Goal: Task Accomplishment & Management: Manage account settings

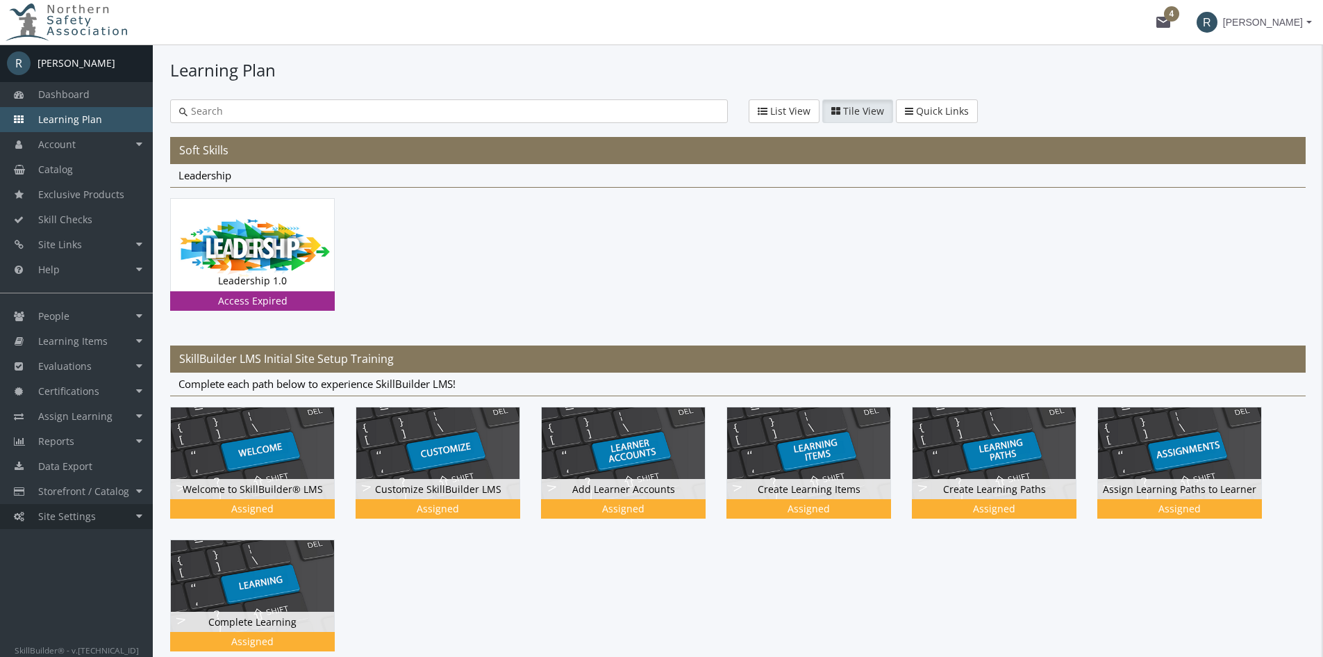
click at [63, 511] on span "Site Settings" at bounding box center [67, 515] width 58 height 13
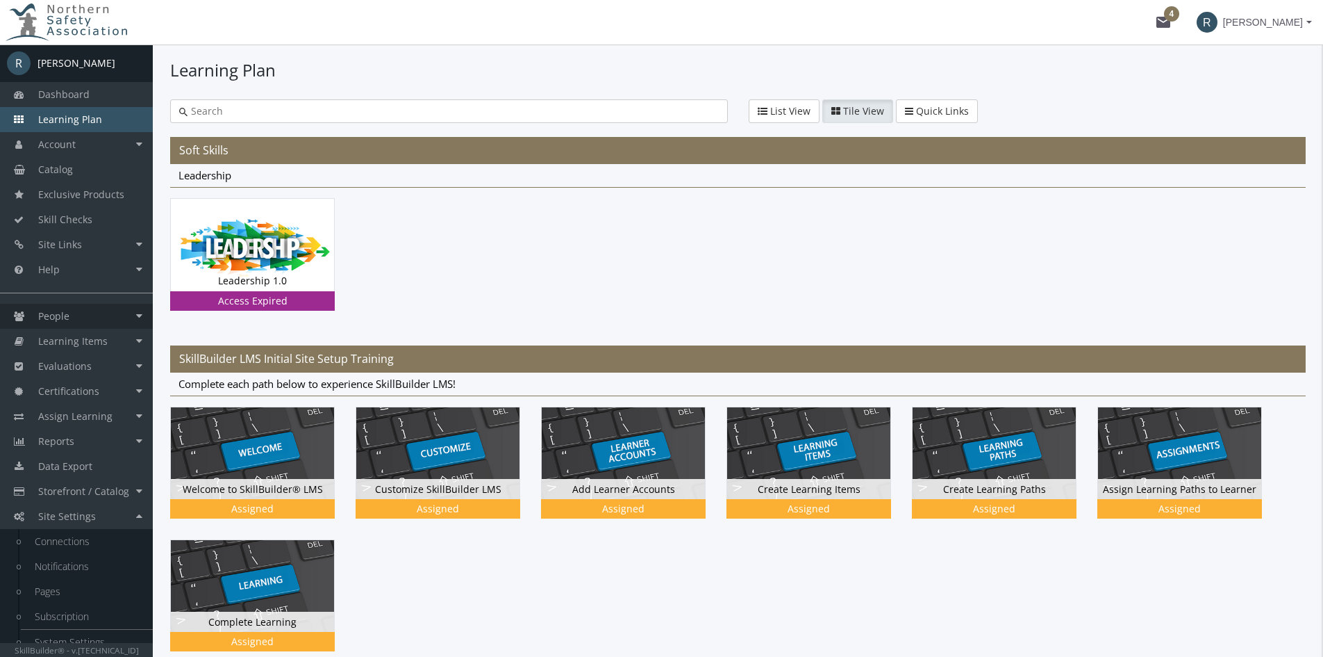
click at [62, 311] on span "People" at bounding box center [53, 315] width 31 height 13
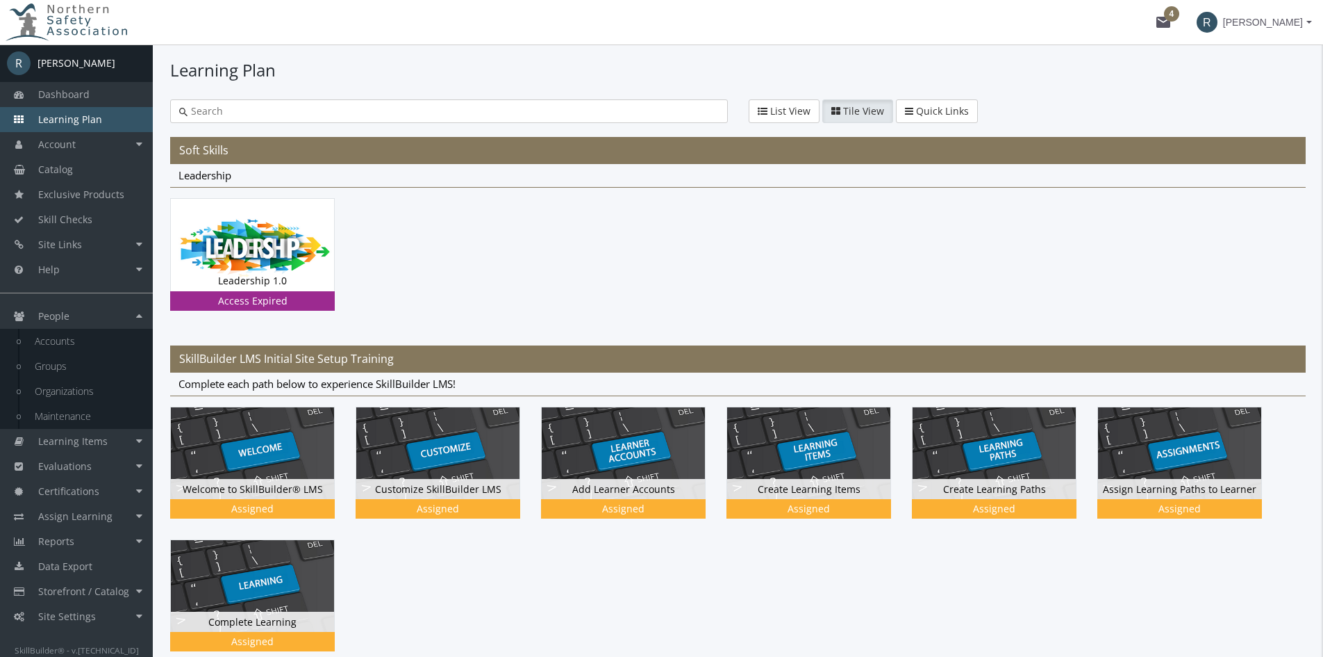
click at [1172, 14] on mat-icon "mail 4" at bounding box center [1163, 22] width 17 height 17
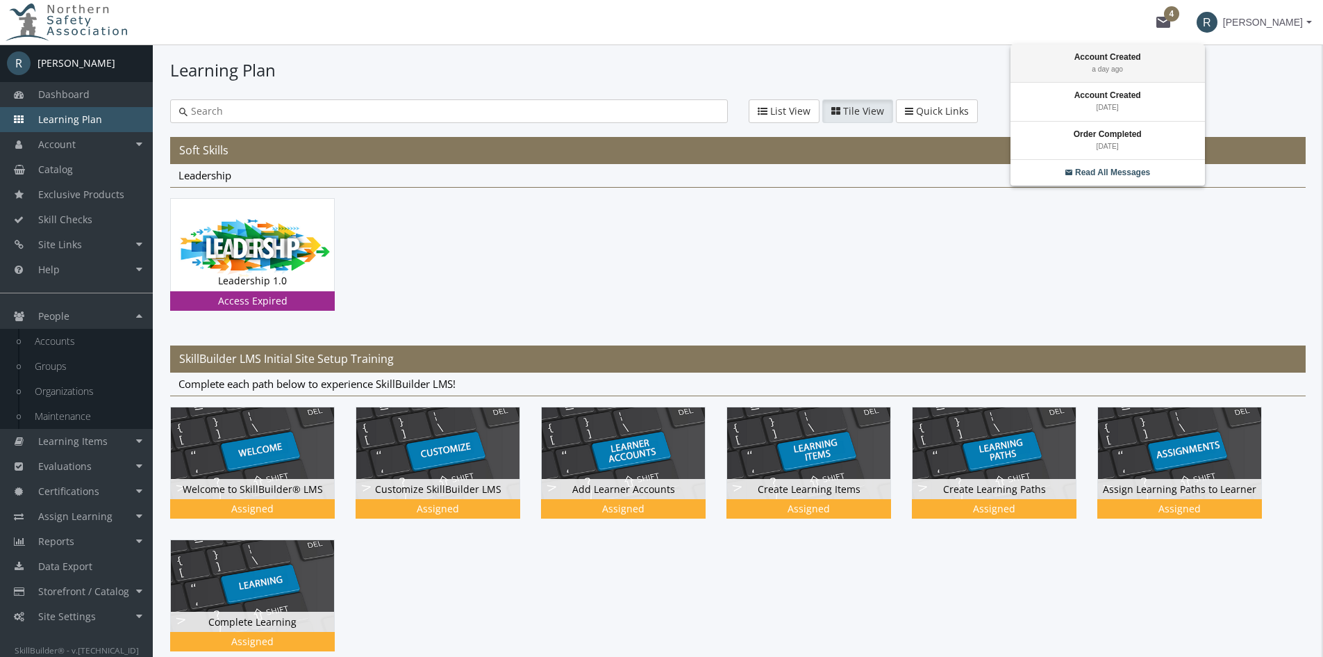
click at [1126, 56] on strong "Account Created" at bounding box center [1108, 57] width 67 height 10
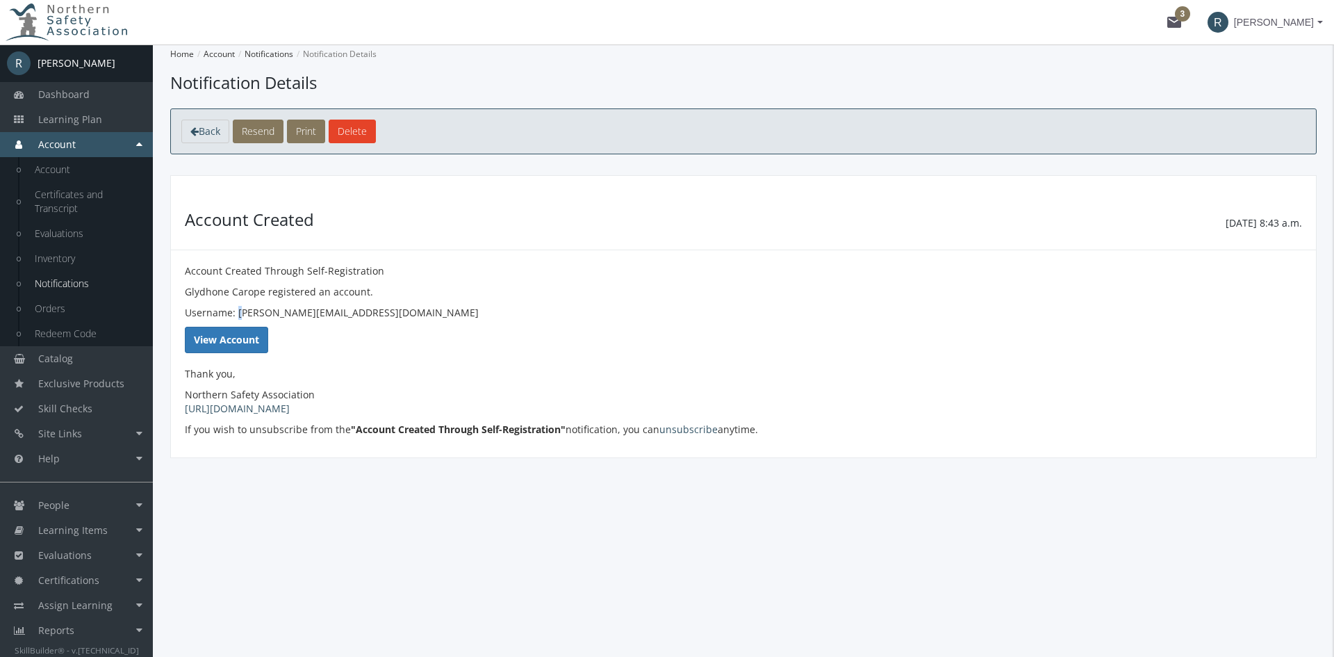
click at [243, 315] on p "Username: [PERSON_NAME][EMAIL_ADDRESS][DOMAIN_NAME]" at bounding box center [743, 313] width 1117 height 14
drag, startPoint x: 185, startPoint y: 291, endPoint x: 227, endPoint y: 295, distance: 41.9
click at [227, 295] on p "Glydhone Carope registered an account." at bounding box center [743, 292] width 1117 height 14
copy p "Glydhone"
click at [66, 508] on span "People" at bounding box center [53, 504] width 31 height 13
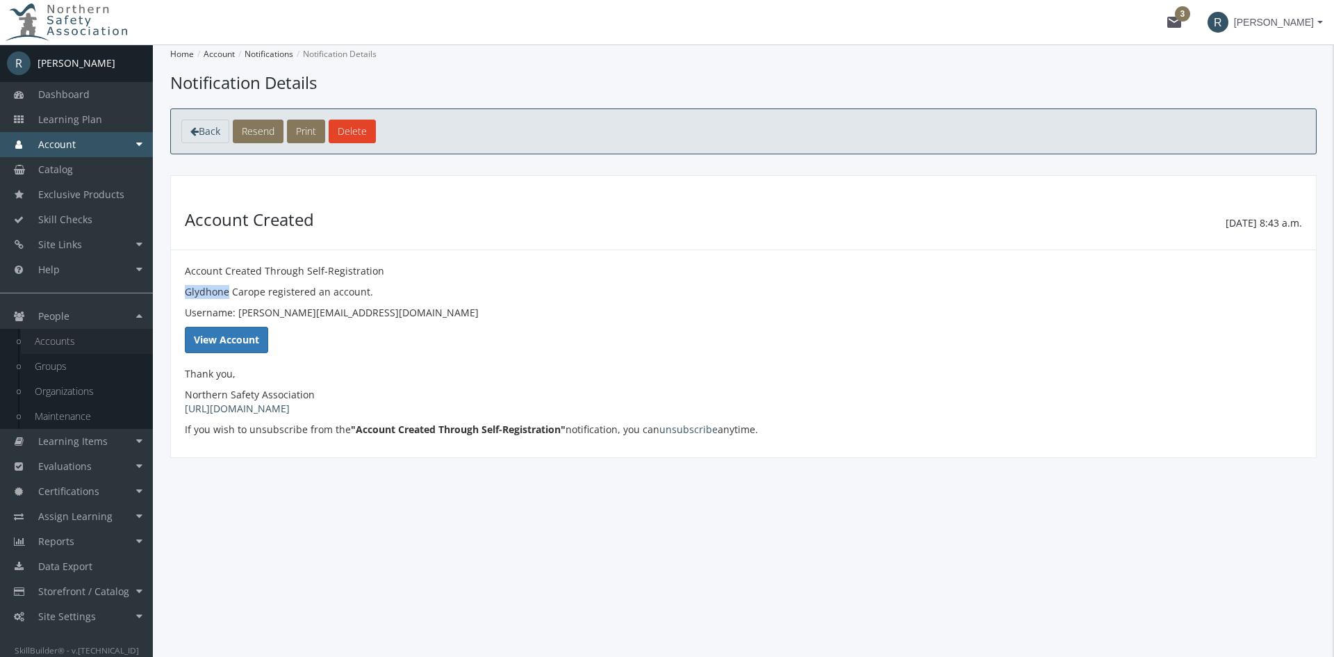
click at [89, 352] on link "Accounts" at bounding box center [87, 341] width 132 height 25
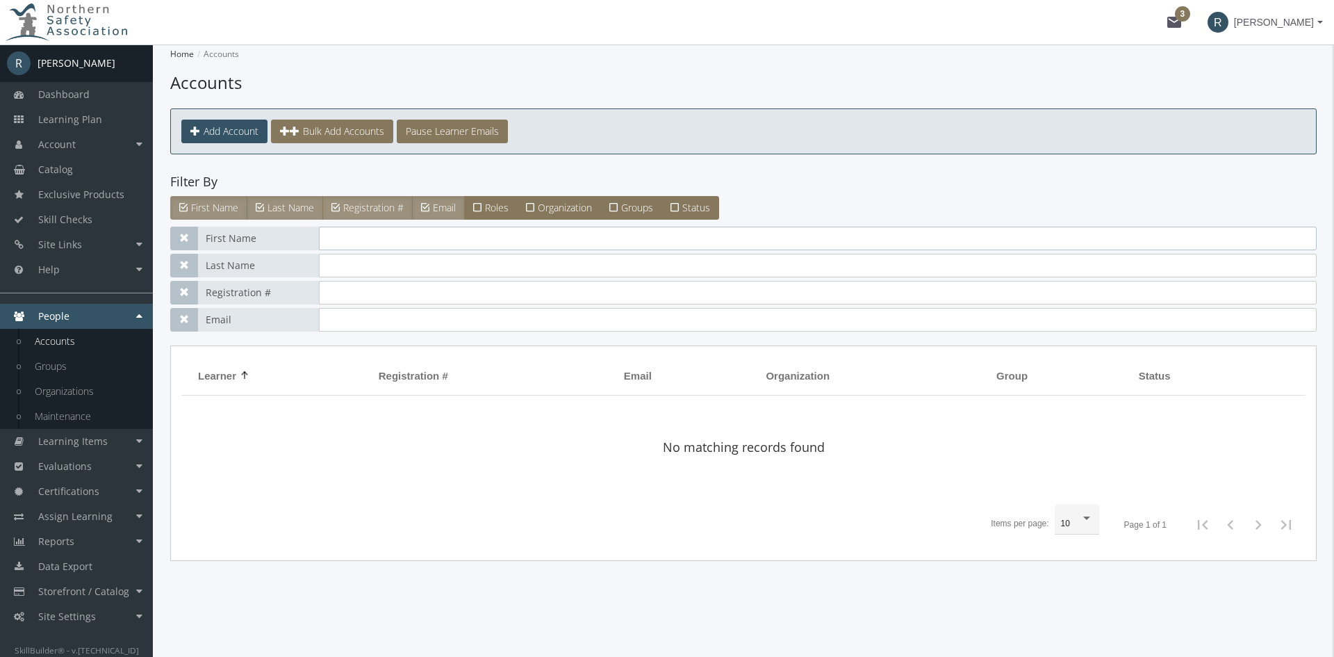
click at [419, 246] on input "text" at bounding box center [818, 238] width 998 height 24
paste input "Glydhone"
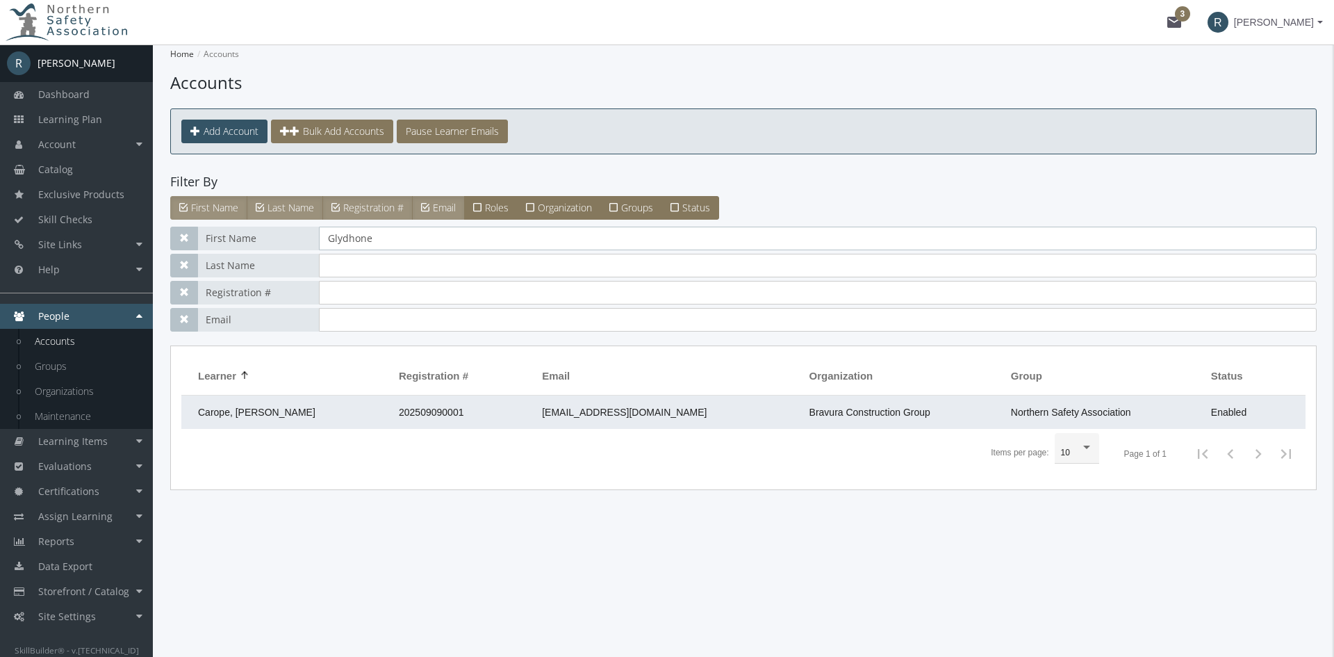
type input "Glydhone"
click at [253, 407] on span "Carope, [PERSON_NAME]" at bounding box center [256, 411] width 117 height 11
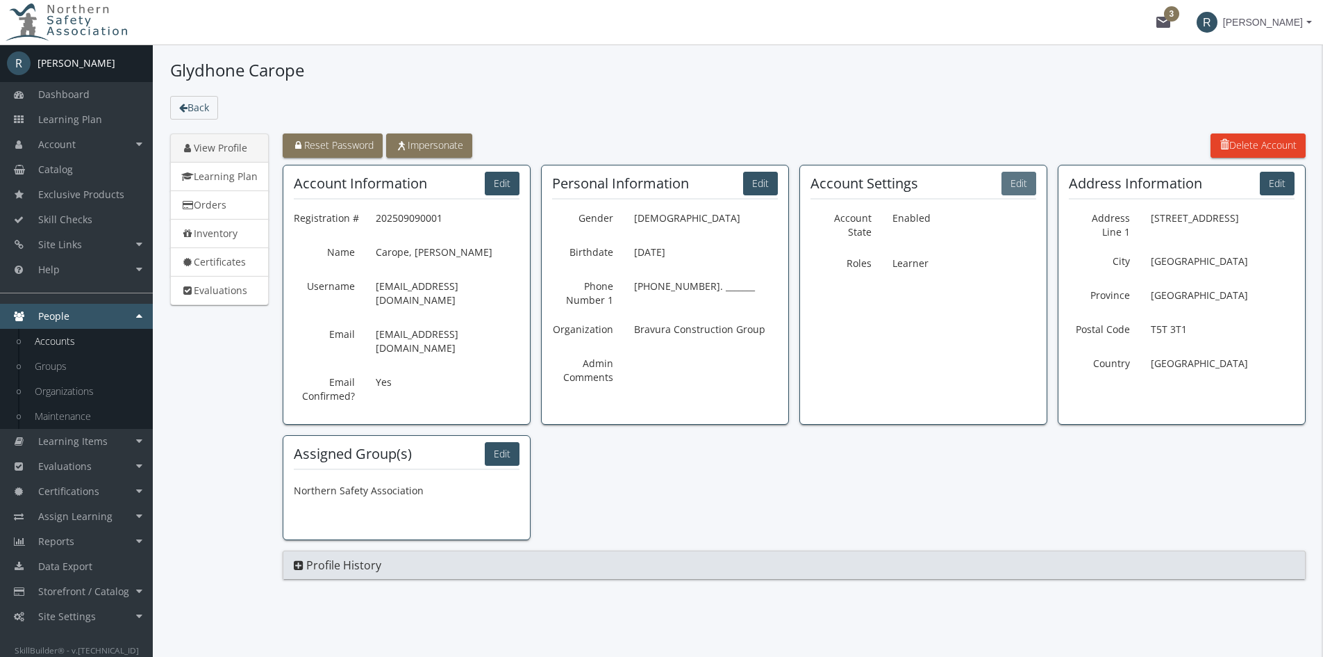
click at [1016, 185] on button "Edit" at bounding box center [1019, 184] width 35 height 24
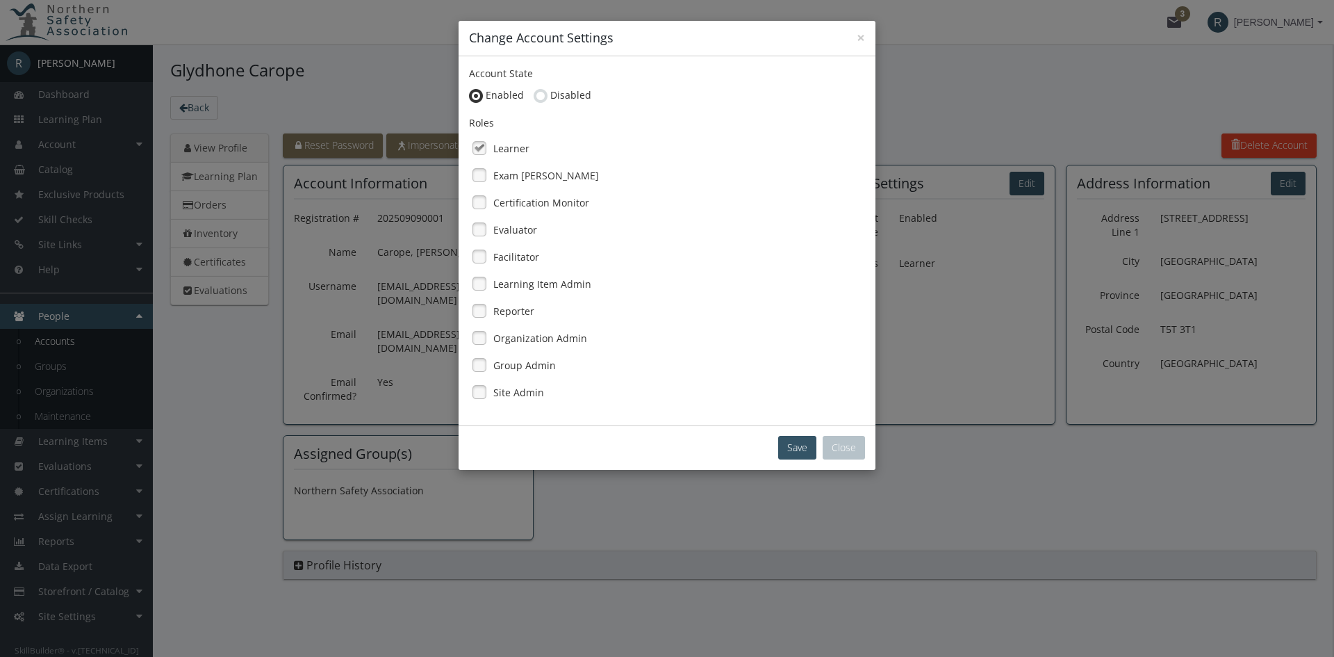
click at [540, 97] on ins at bounding box center [541, 96] width 14 height 14
radio input "false"
radio input "true"
click at [793, 445] on button "Save" at bounding box center [797, 448] width 38 height 24
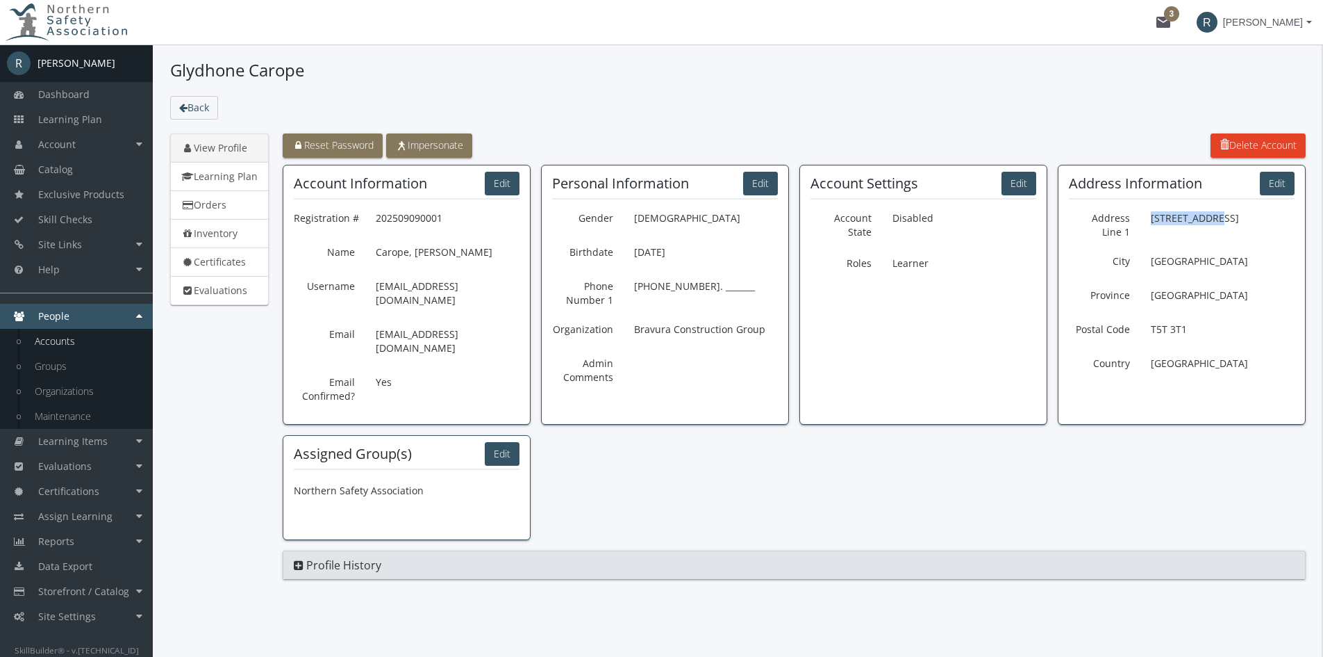
drag, startPoint x: 1152, startPoint y: 217, endPoint x: 1213, endPoint y: 220, distance: 61.2
click at [1213, 220] on p "[STREET_ADDRESS]" at bounding box center [1223, 218] width 144 height 24
copy p "[STREET_ADDRESS]"
click at [74, 618] on span "Site Settings" at bounding box center [67, 615] width 58 height 13
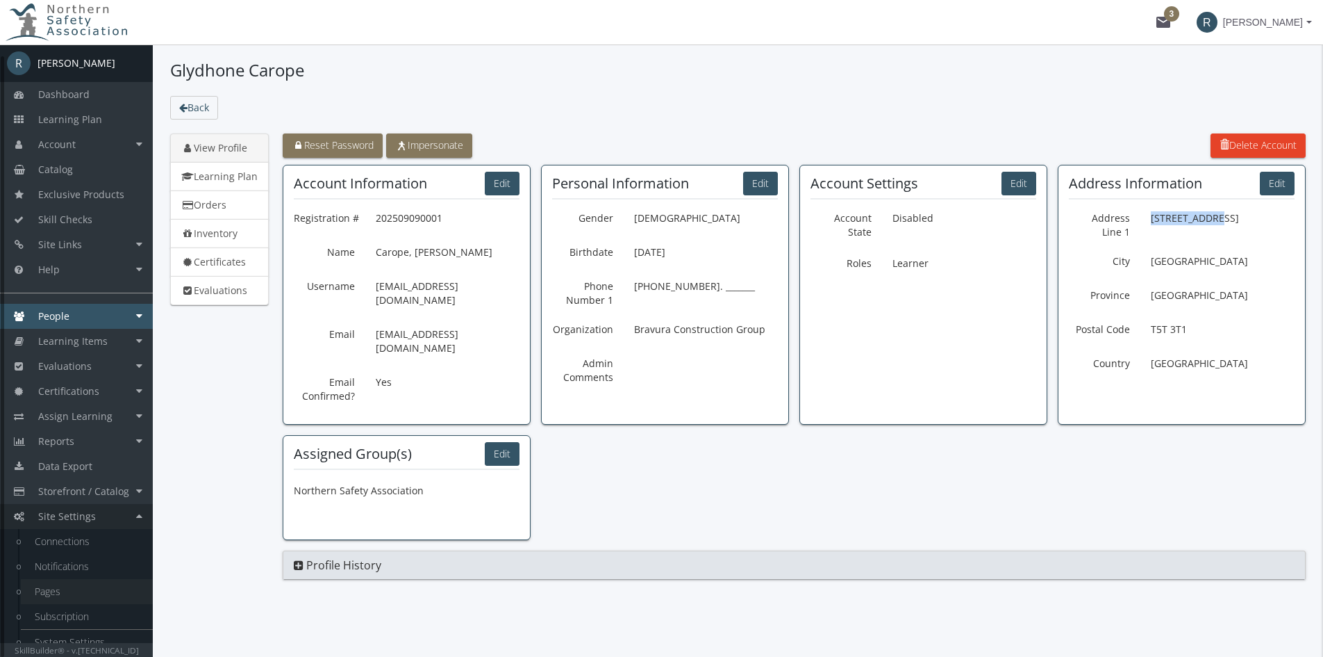
scroll to position [12, 0]
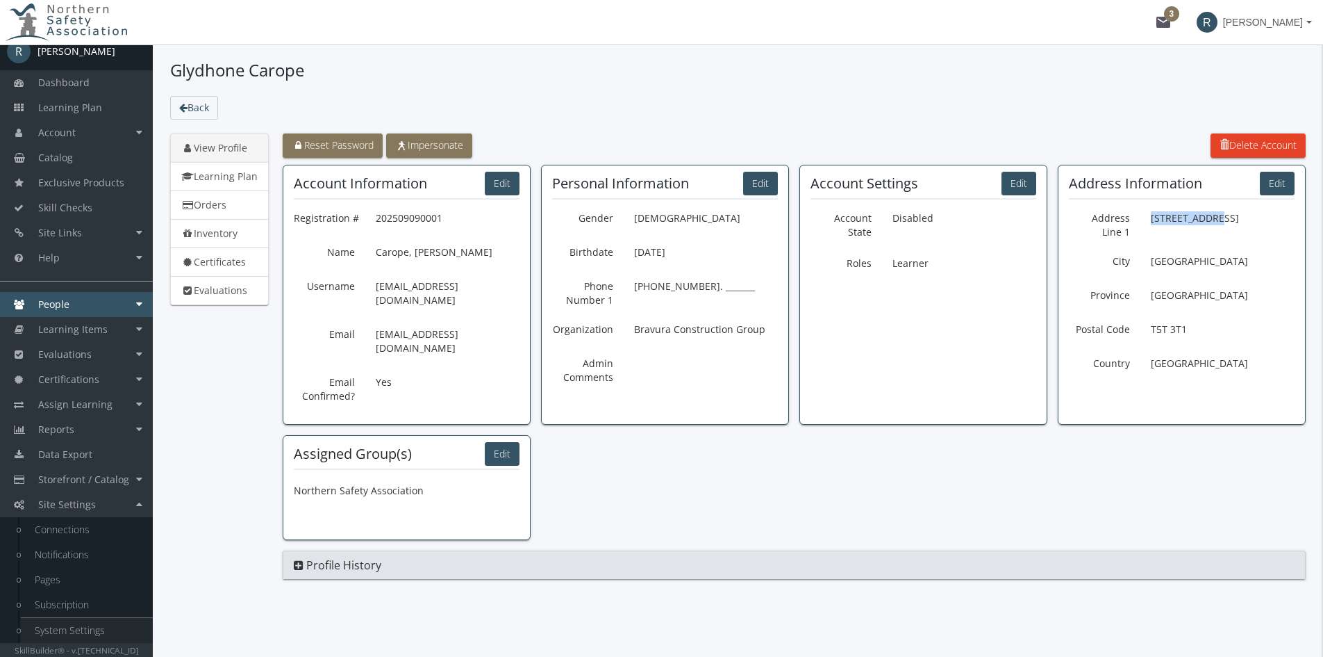
click at [90, 633] on link "System Settings" at bounding box center [87, 630] width 132 height 25
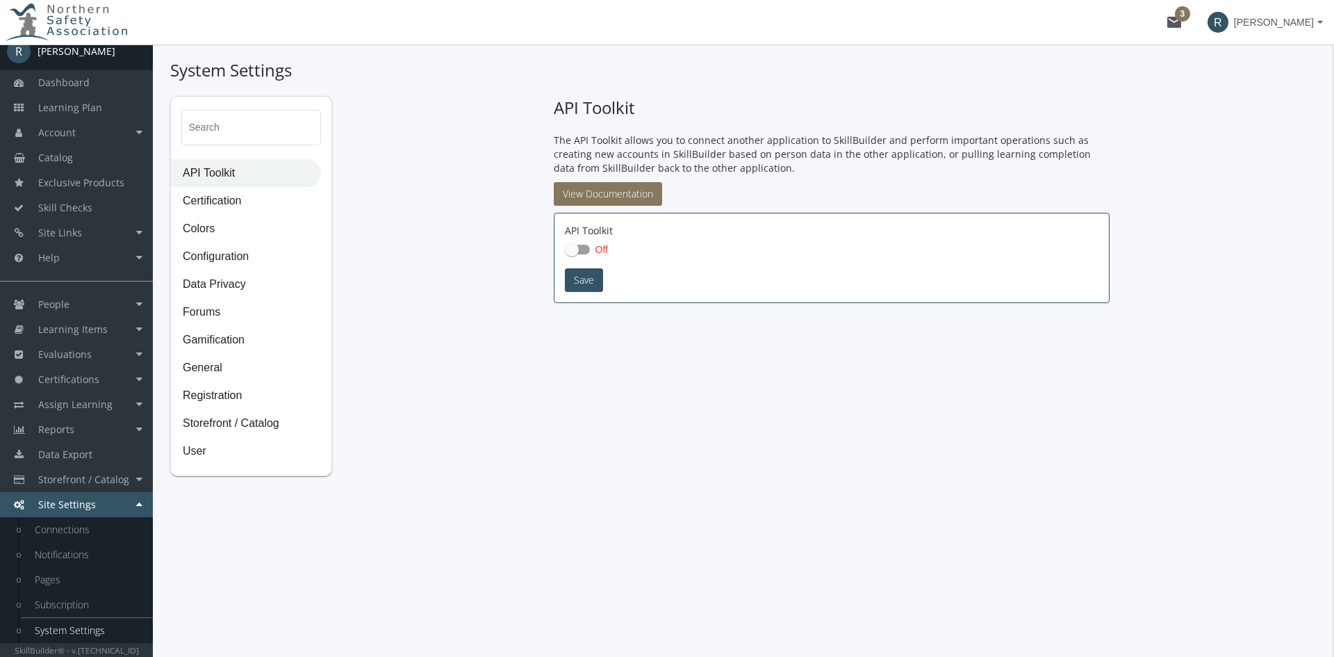
checkbox input "true"
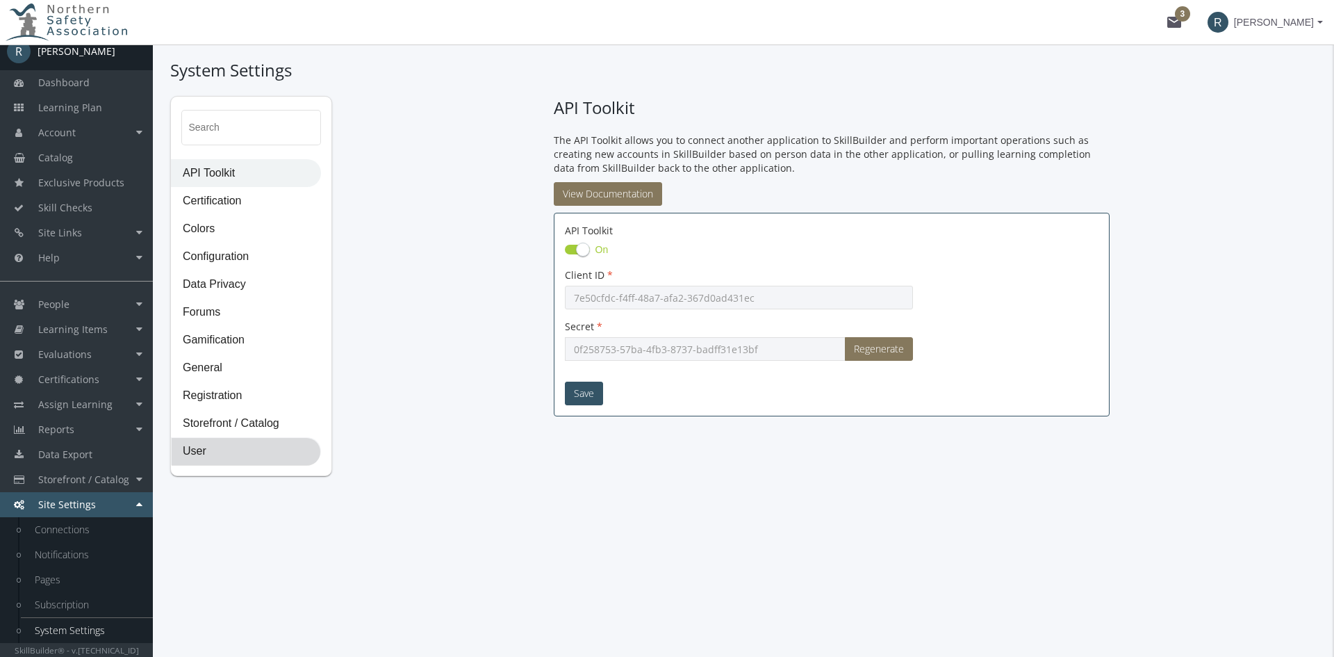
click at [198, 447] on span "User" at bounding box center [246, 452] width 149 height 28
select select "2: 3"
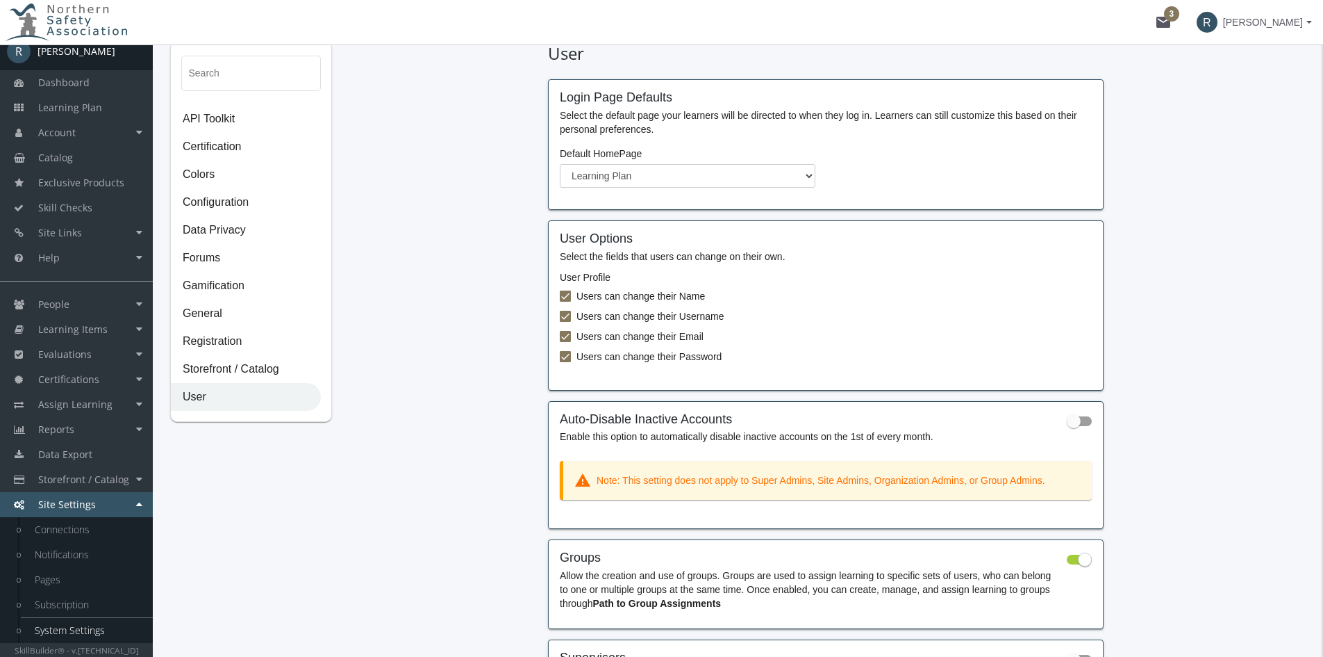
scroll to position [53, 0]
click at [213, 316] on span "General" at bounding box center [246, 315] width 149 height 28
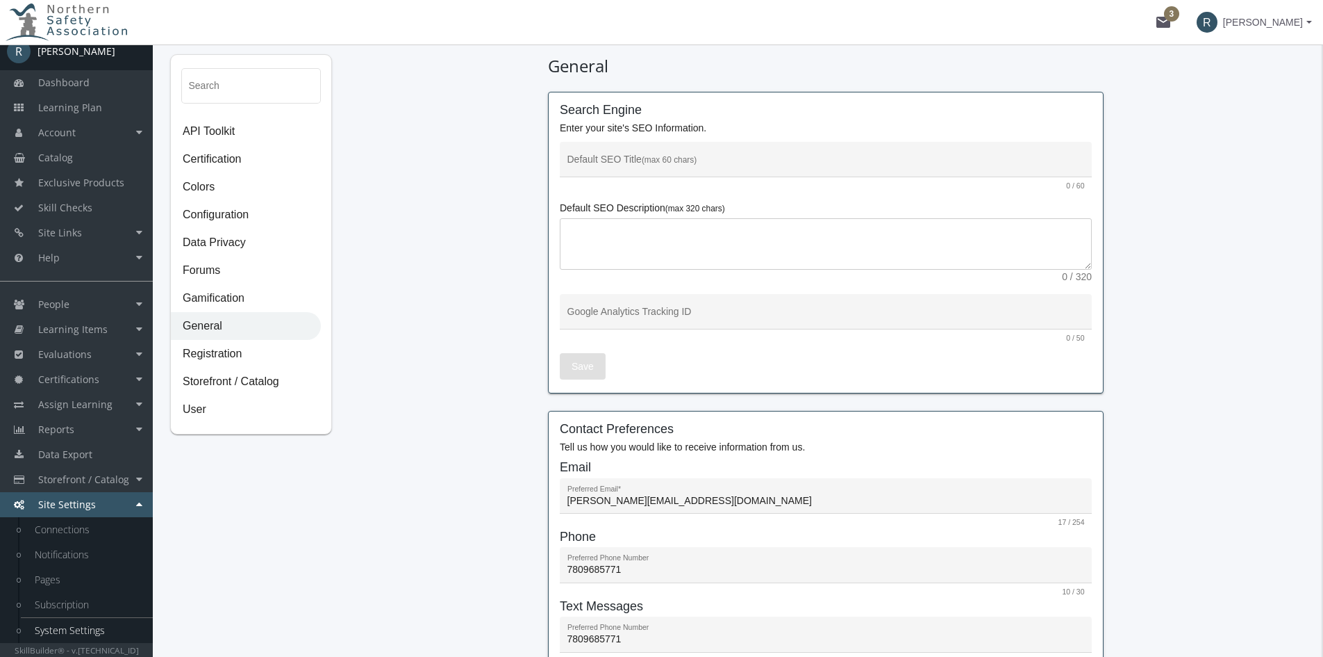
scroll to position [0, 0]
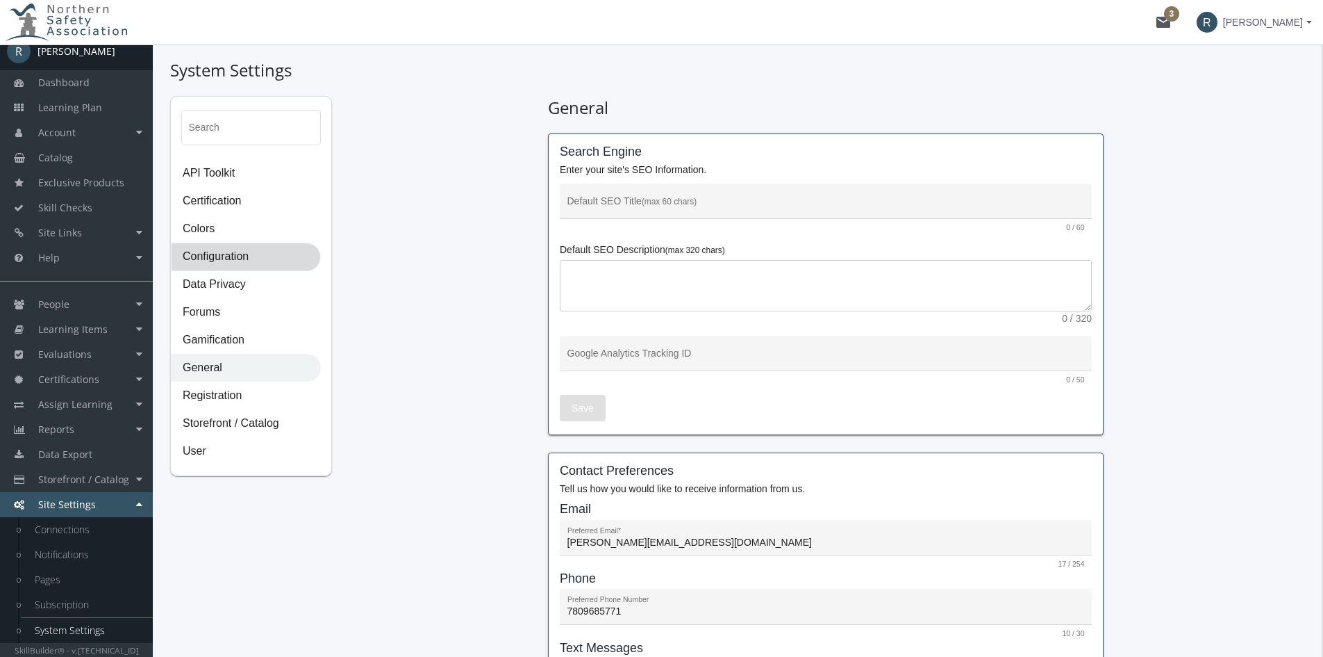
click at [231, 252] on span "Configuration" at bounding box center [246, 257] width 149 height 28
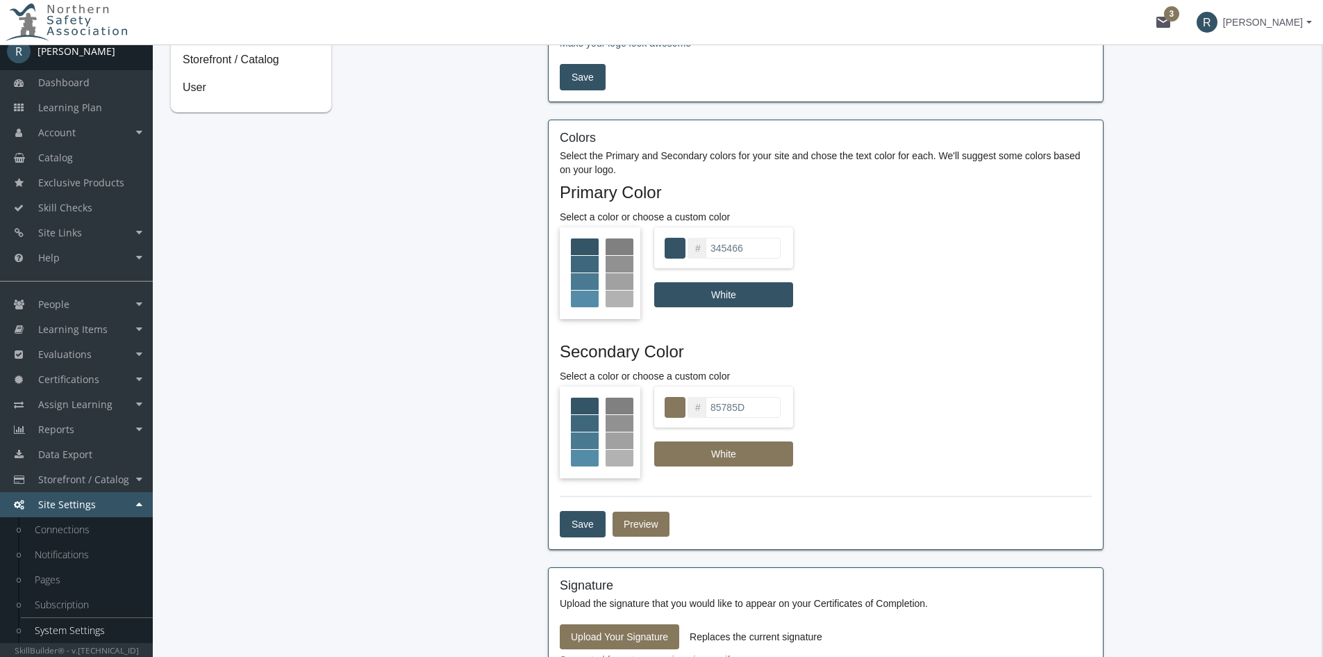
scroll to position [338, 0]
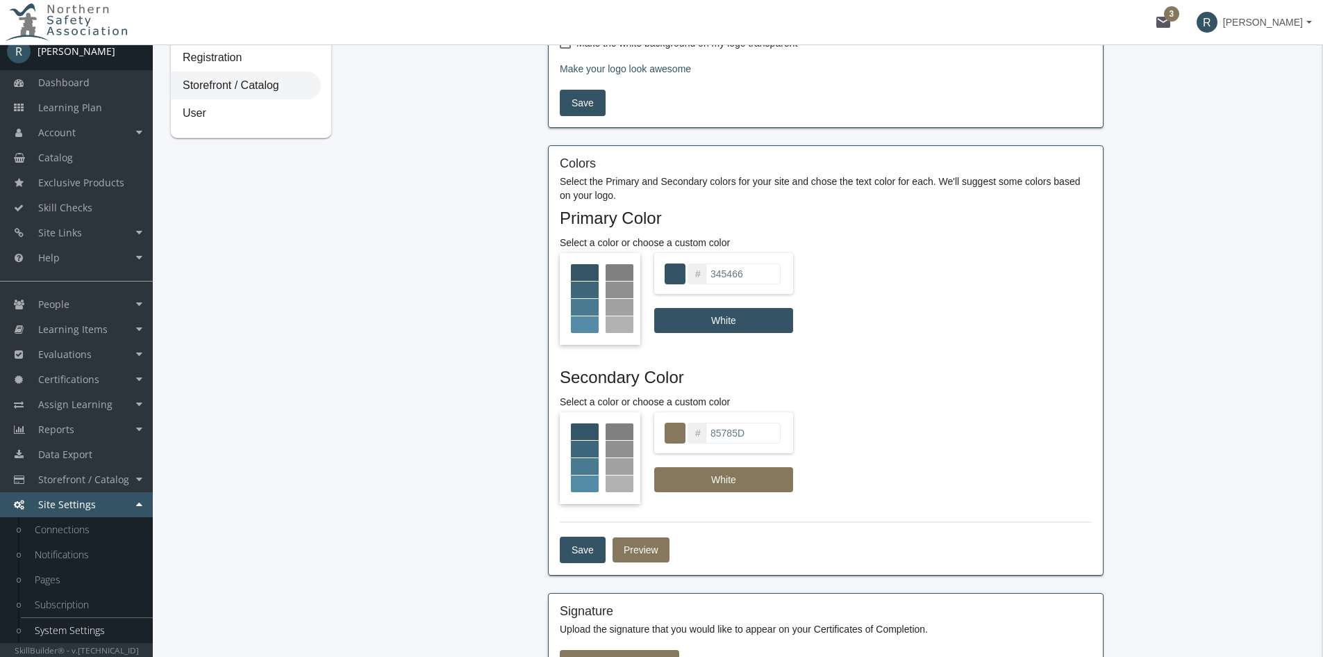
click at [236, 88] on span "Storefront / Catalog" at bounding box center [246, 86] width 149 height 28
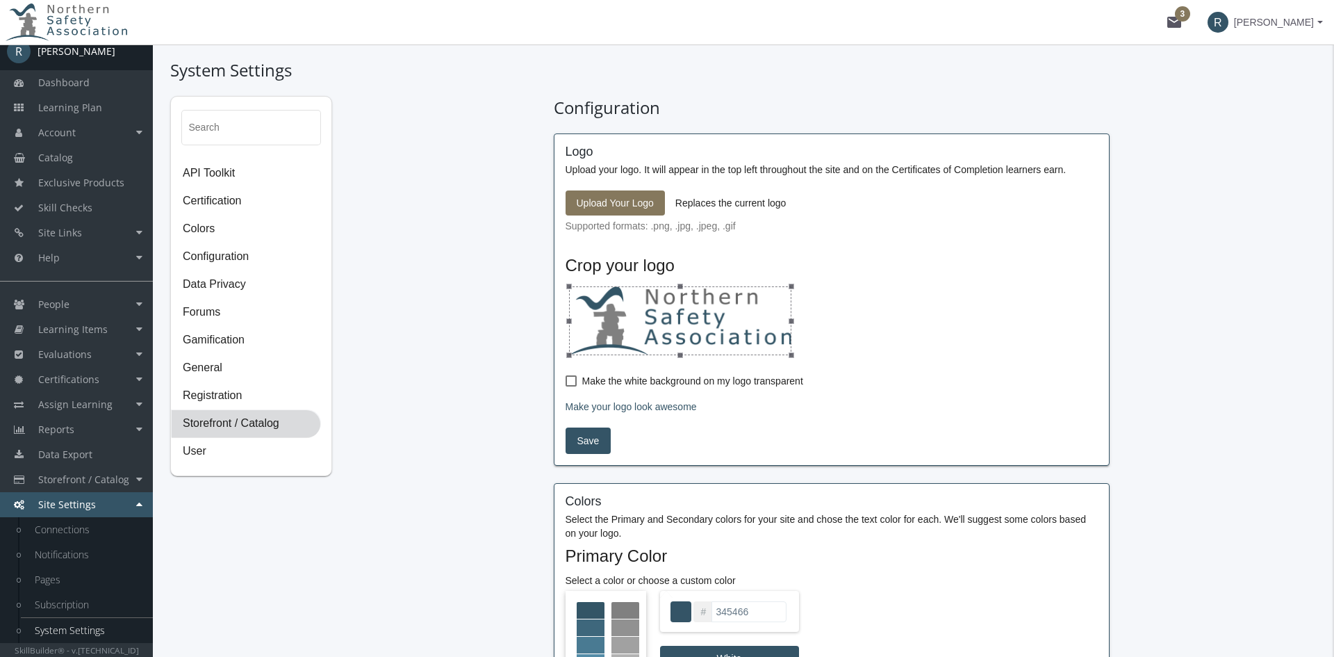
select select "2: CAD"
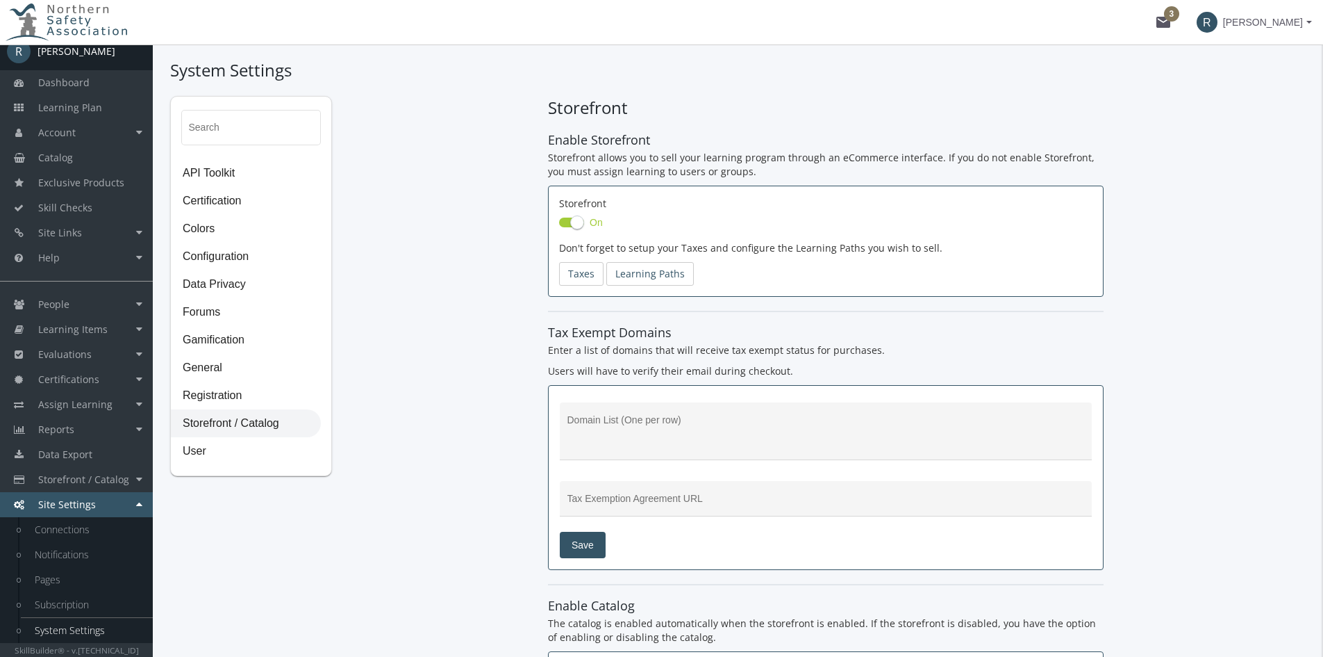
type textarea "[DOMAIN_NAME]"
click at [57, 157] on span "Catalog" at bounding box center [55, 157] width 35 height 13
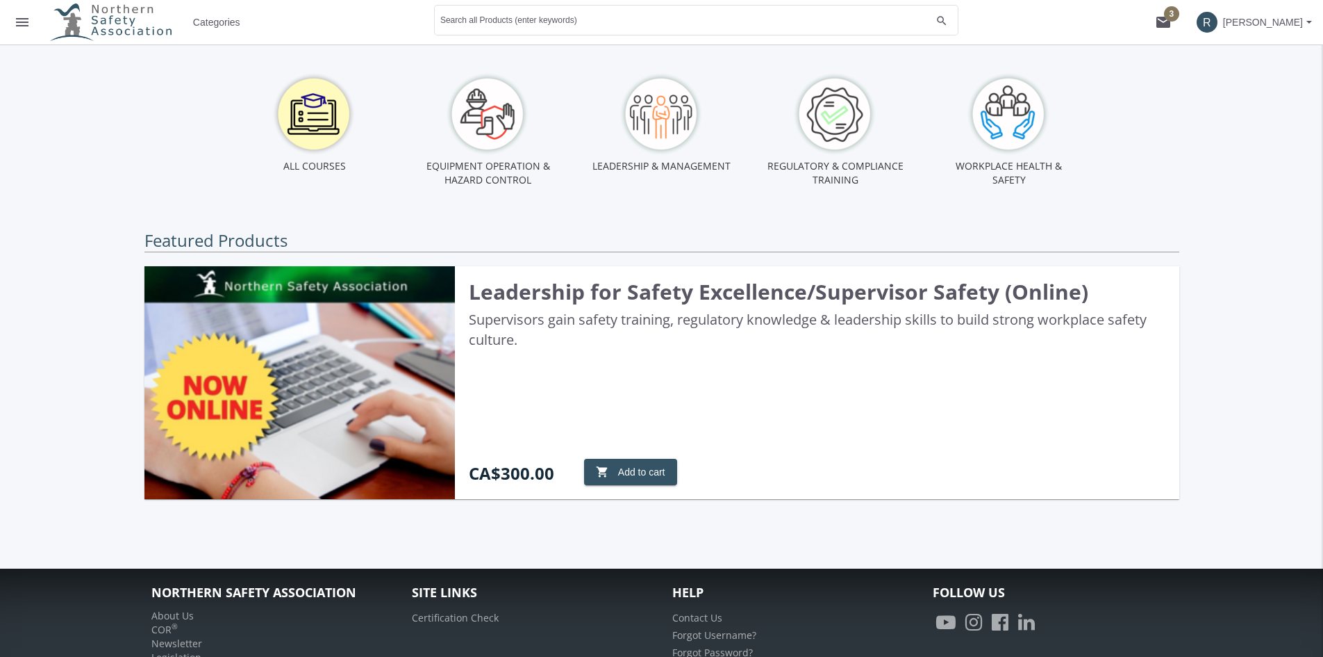
click at [298, 119] on img at bounding box center [314, 113] width 125 height 83
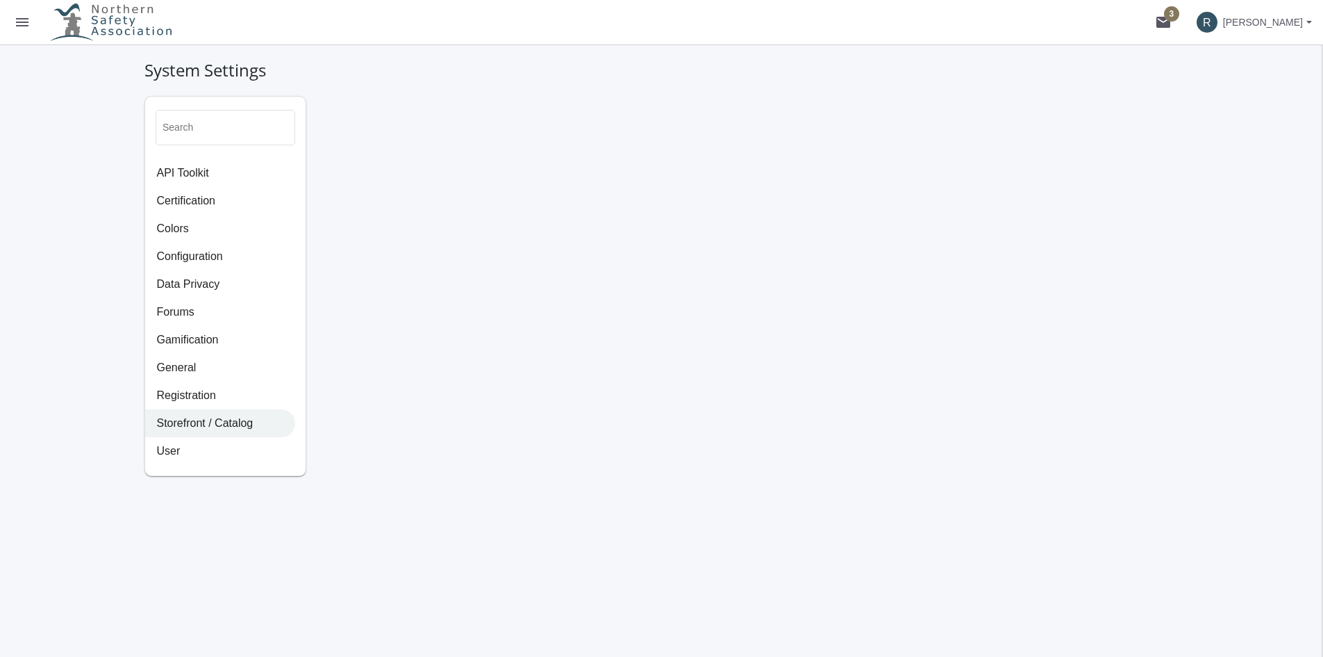
select select "2: CAD"
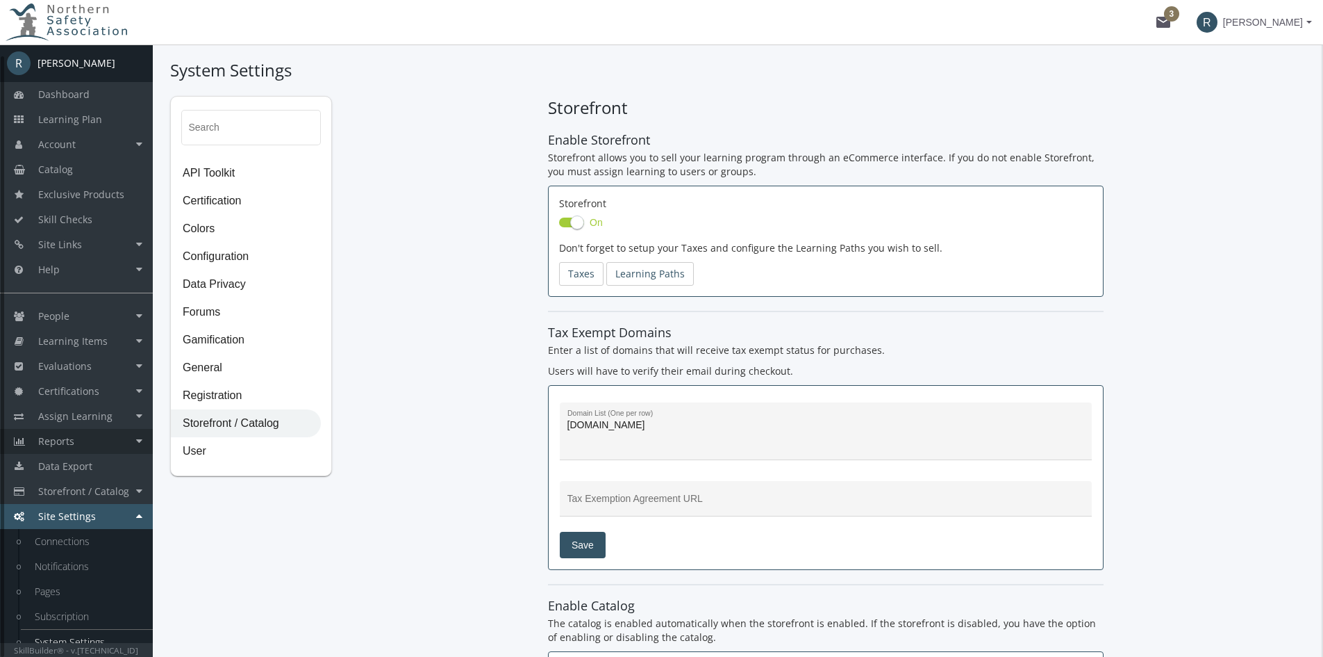
scroll to position [12, 0]
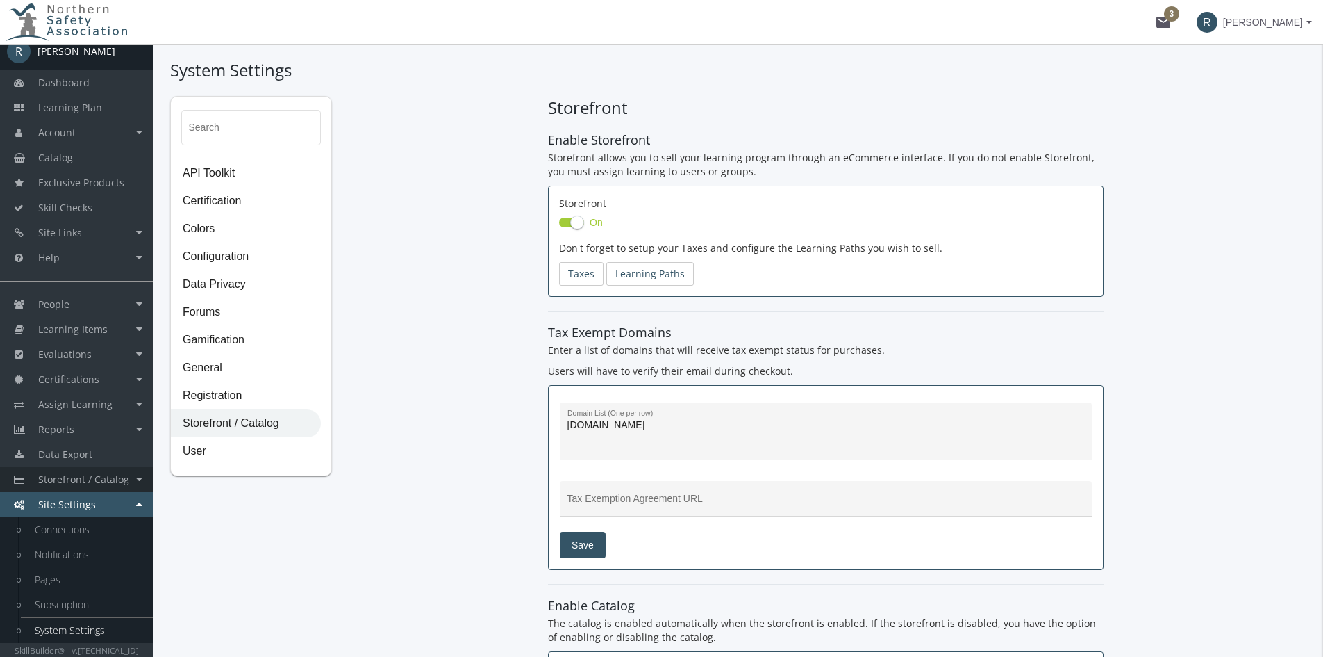
click at [74, 482] on span "Storefront / Catalog" at bounding box center [83, 478] width 91 height 13
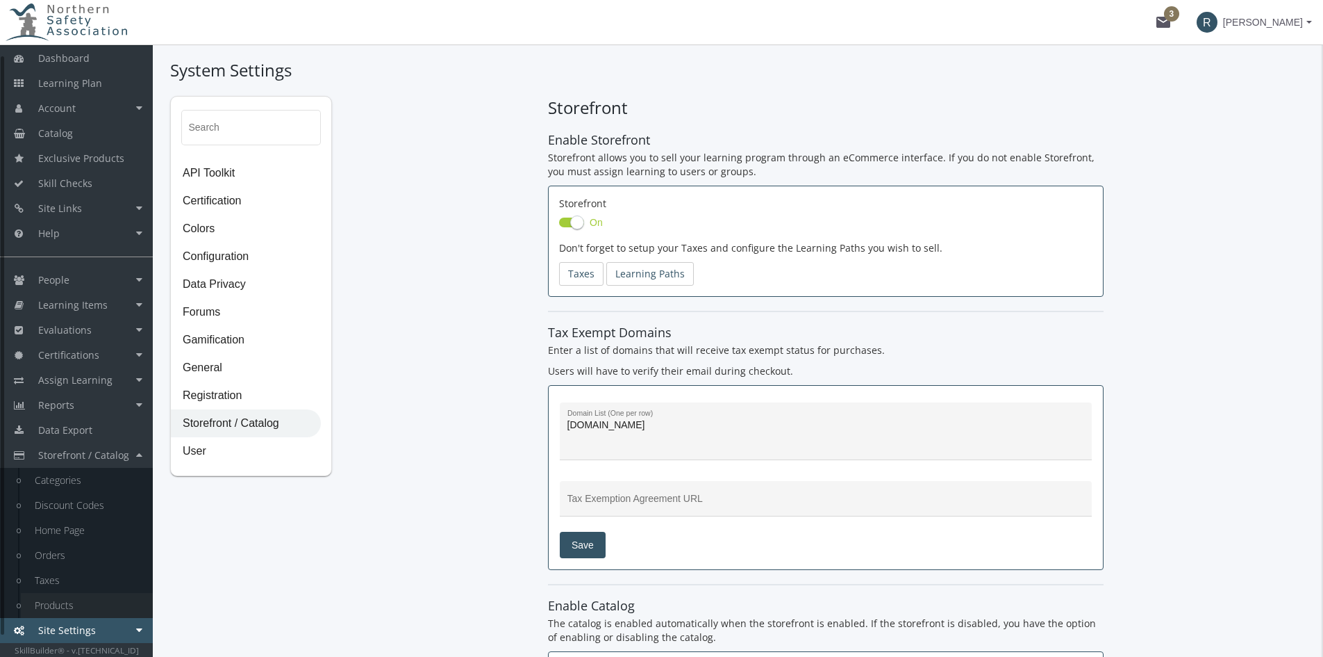
click at [58, 597] on link "Products" at bounding box center [87, 605] width 132 height 25
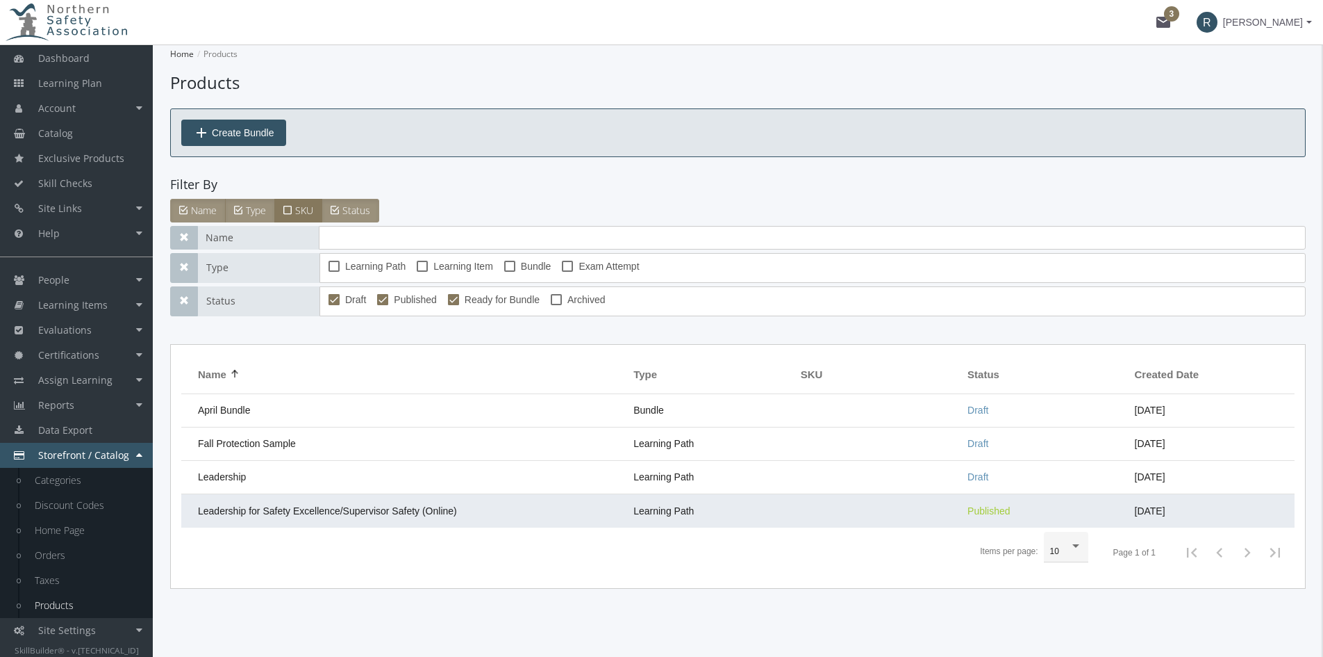
click at [240, 509] on span "Leadership for Safety Excellence/Supervisor Safety (Online)" at bounding box center [327, 510] width 259 height 11
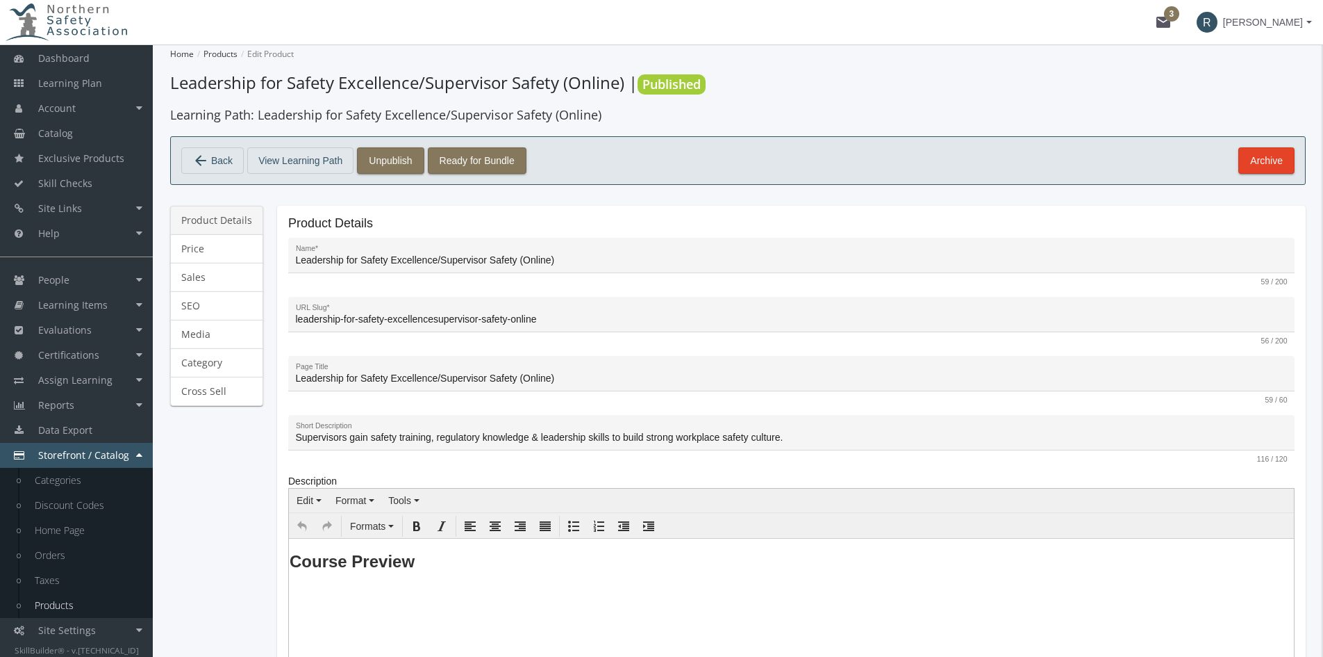
click at [216, 224] on link "Product Details" at bounding box center [216, 220] width 93 height 29
click at [211, 253] on link "Price" at bounding box center [216, 248] width 93 height 29
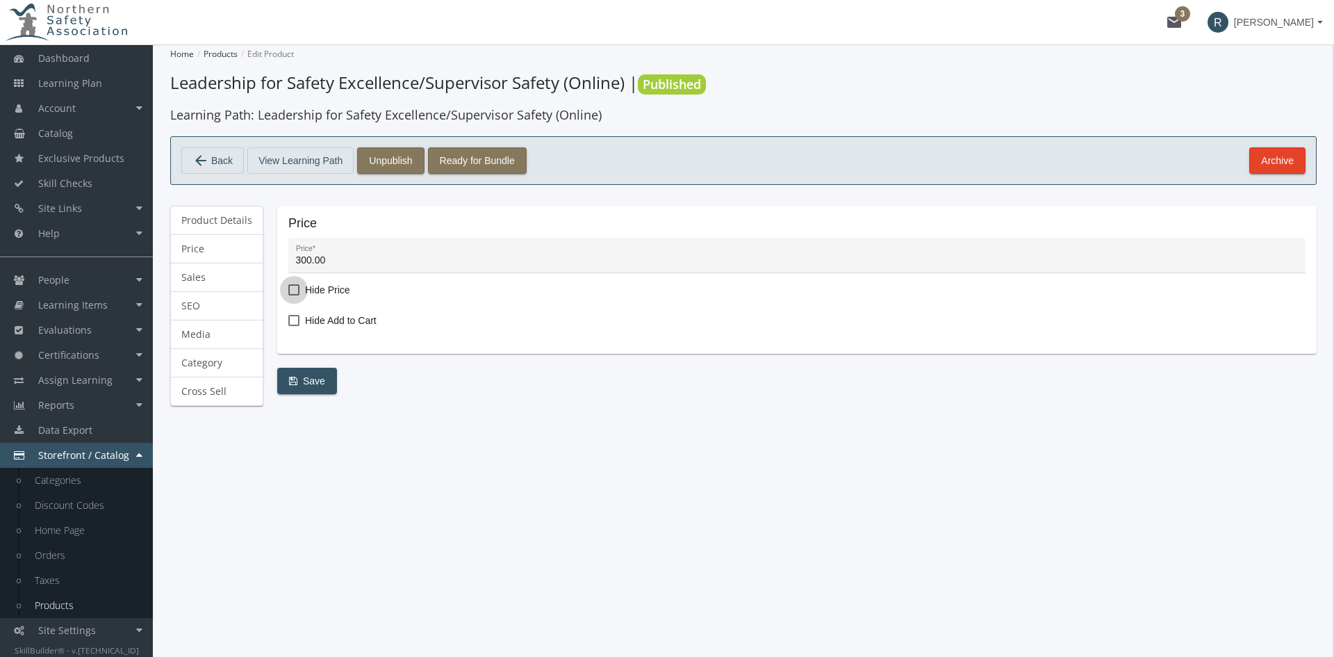
click at [292, 288] on span at bounding box center [293, 289] width 11 height 11
click at [289, 295] on input "Hide Price" at bounding box center [288, 295] width 1 height 1
checkbox input "true"
click at [302, 380] on span "Save" at bounding box center [307, 380] width 36 height 25
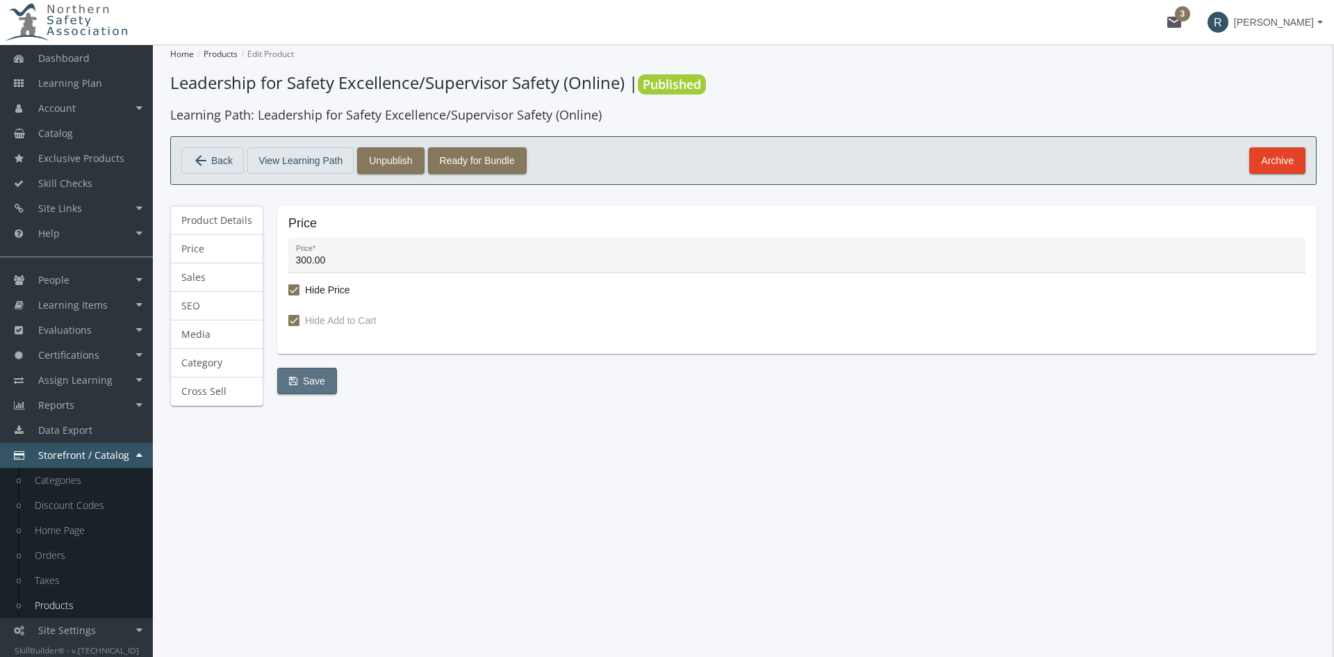
type input "300"
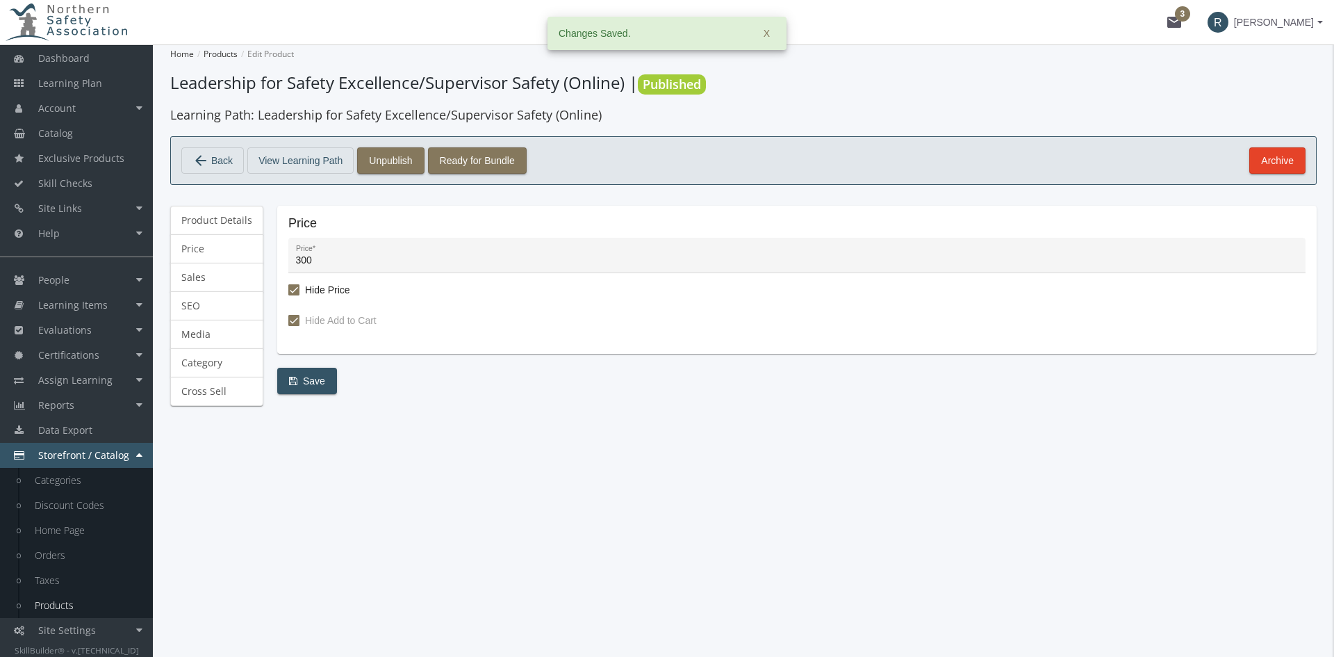
click at [767, 28] on span "X" at bounding box center [766, 33] width 6 height 25
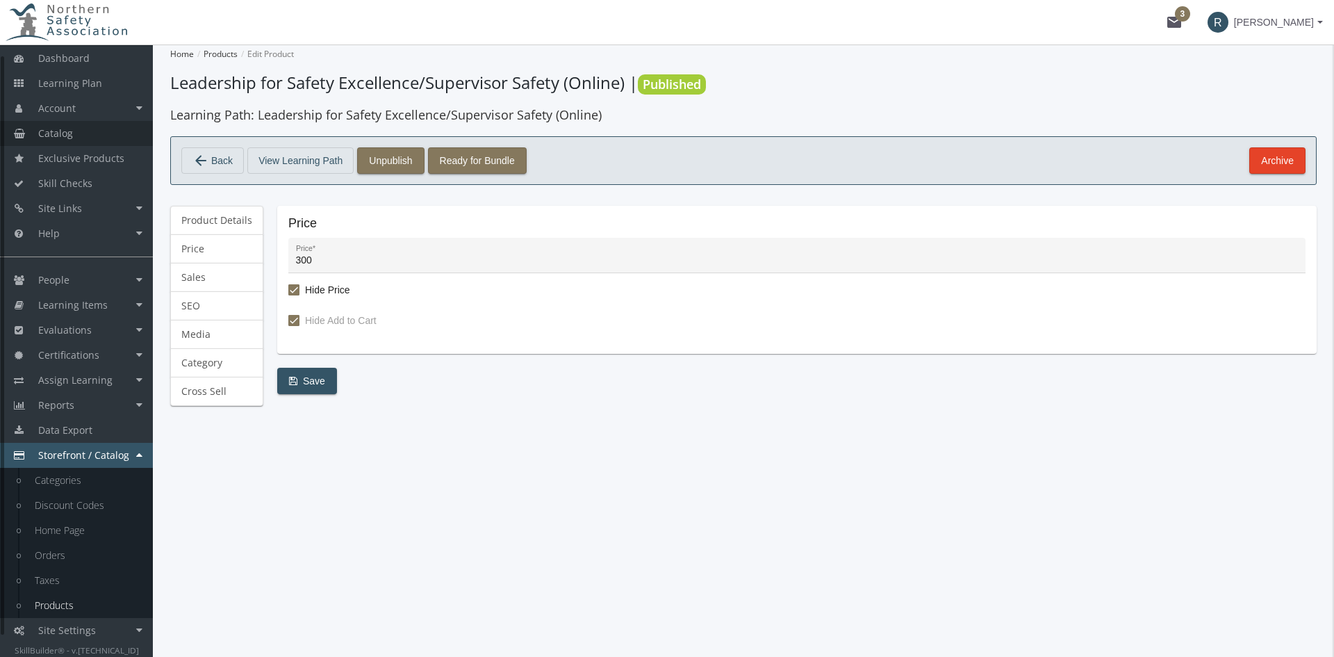
click at [71, 136] on span "Catalog" at bounding box center [55, 132] width 35 height 13
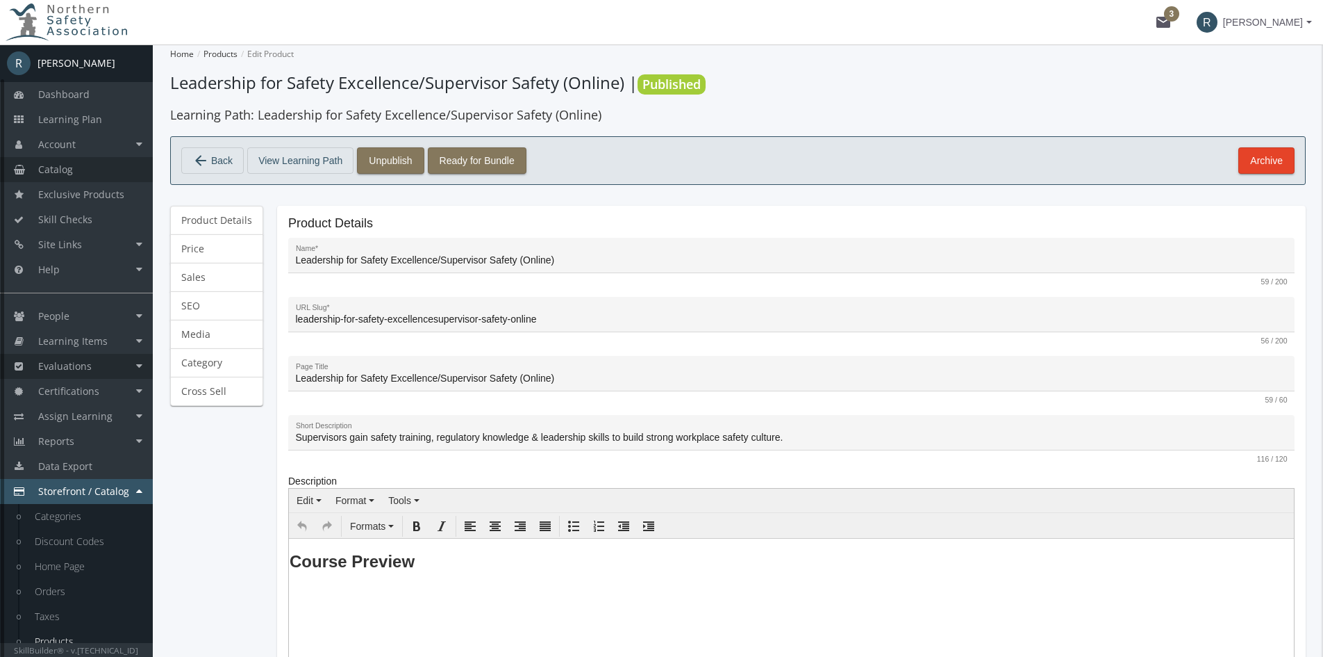
scroll to position [36, 0]
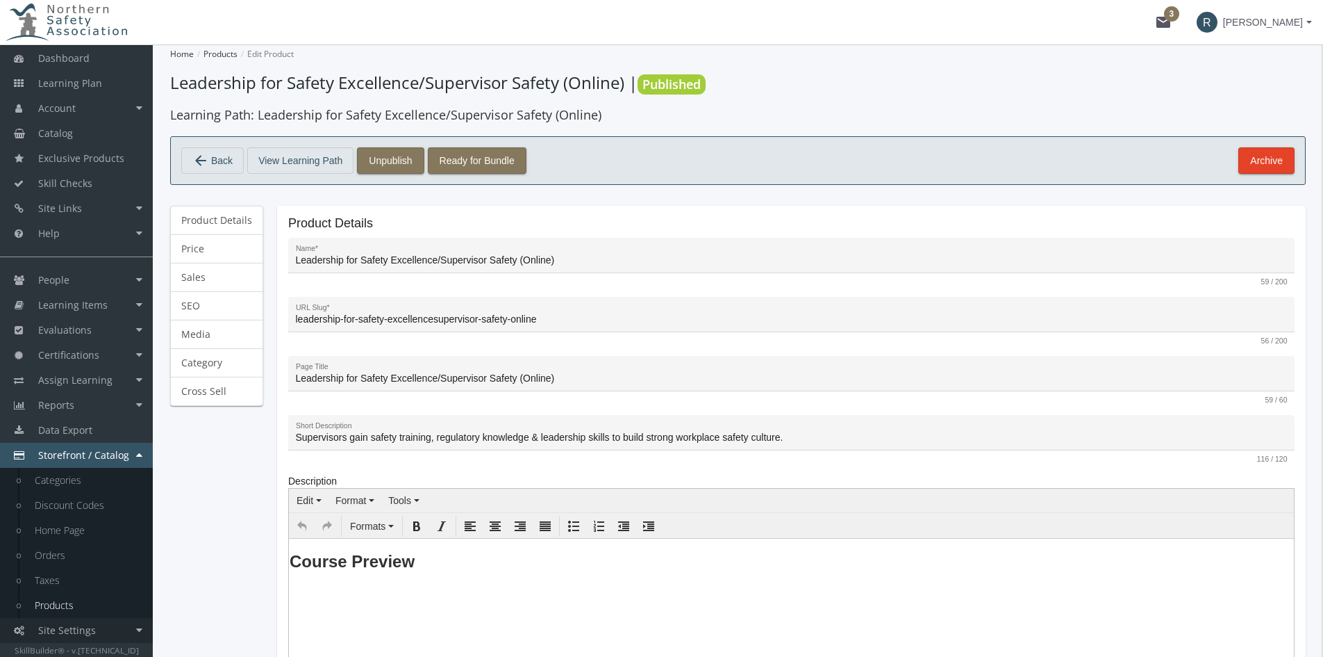
click at [72, 631] on span "Site Settings" at bounding box center [67, 629] width 58 height 13
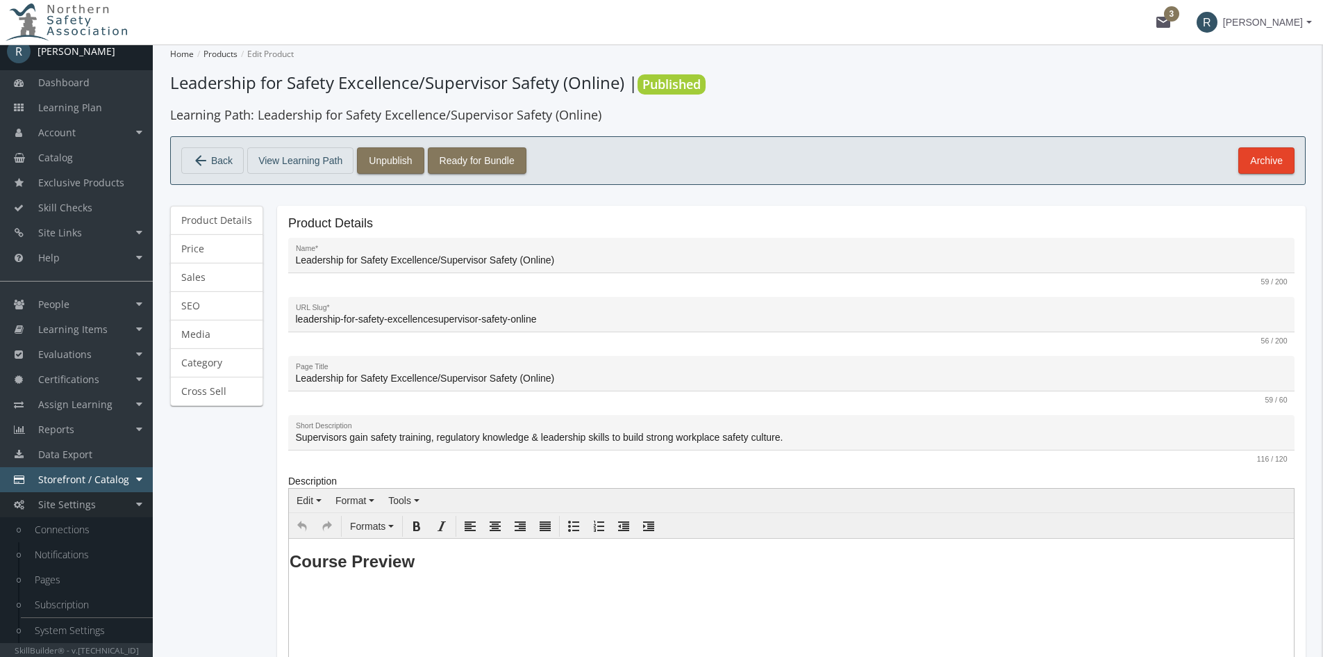
scroll to position [12, 0]
click at [76, 529] on link "Connections" at bounding box center [87, 529] width 132 height 25
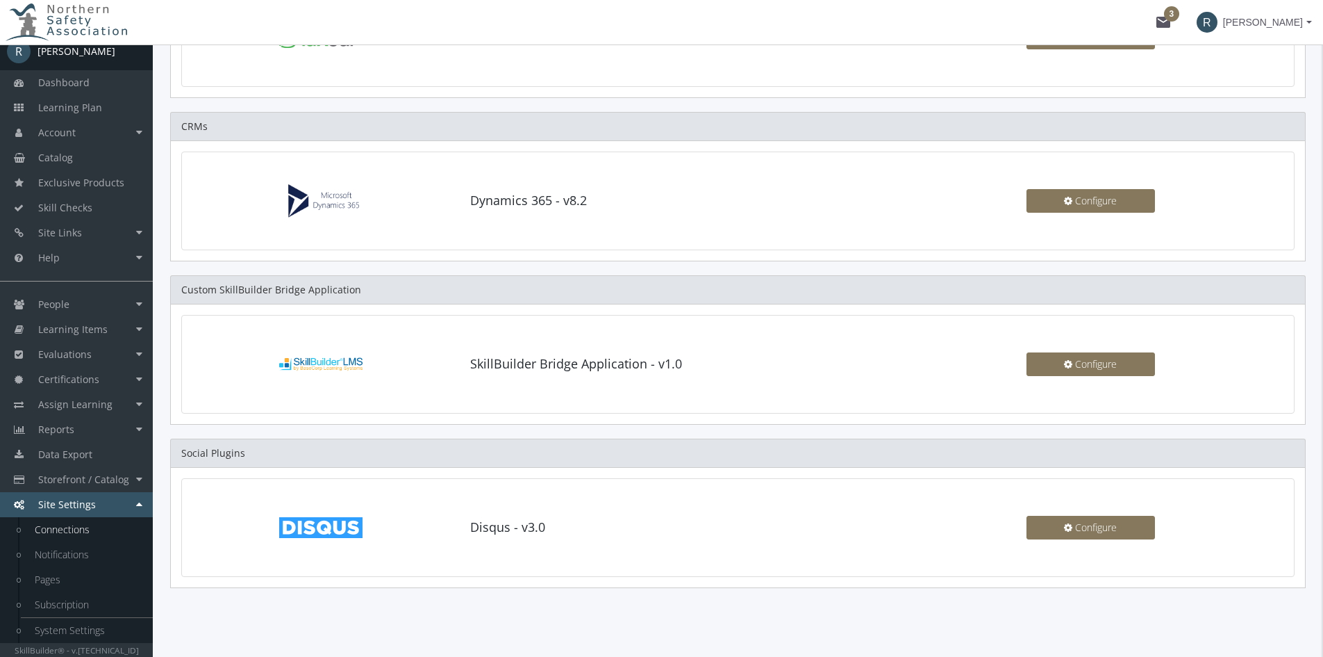
scroll to position [324, 0]
click at [92, 530] on link "Connections" at bounding box center [87, 529] width 132 height 25
click at [68, 554] on link "Notifications" at bounding box center [87, 554] width 132 height 25
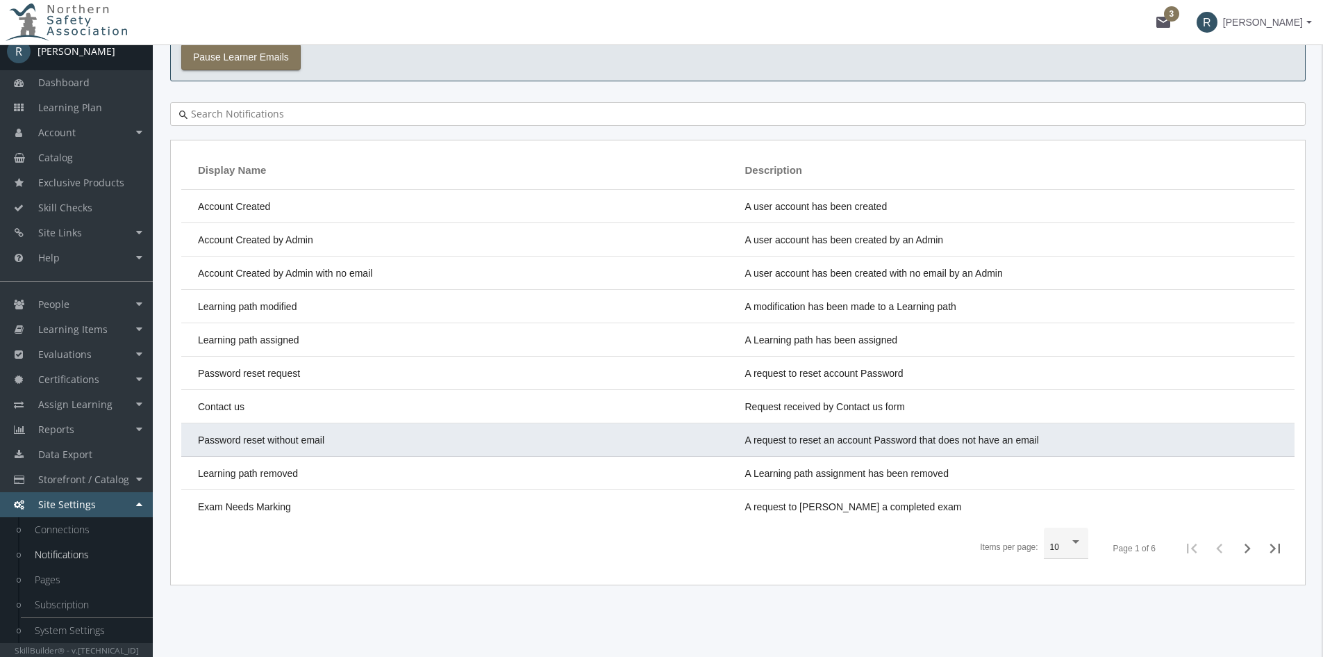
scroll to position [88, 0]
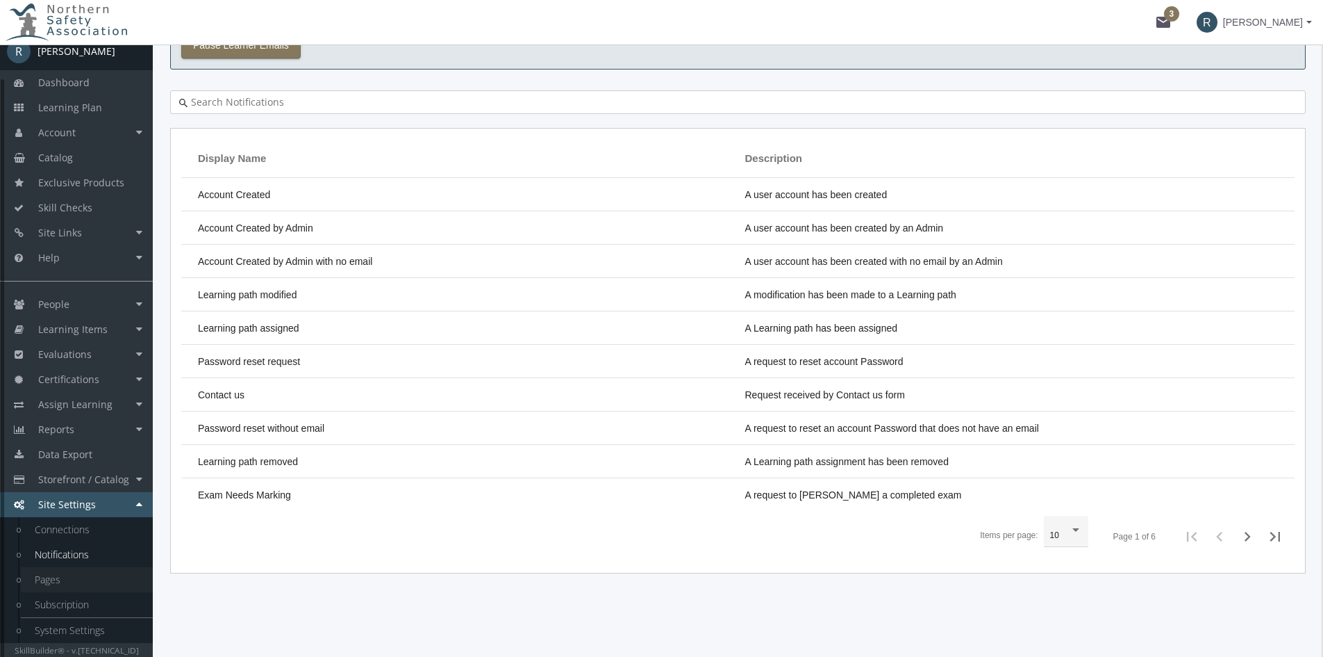
click at [52, 579] on link "Pages" at bounding box center [87, 579] width 132 height 25
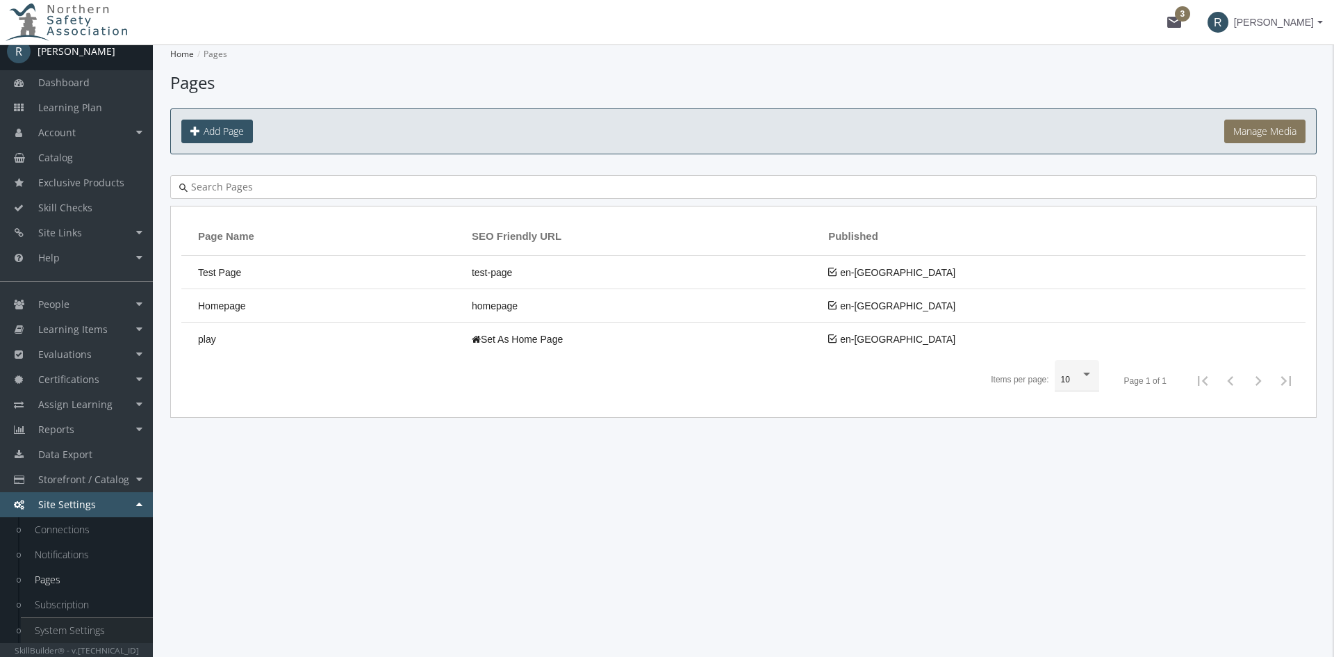
click at [72, 629] on link "System Settings" at bounding box center [87, 630] width 132 height 25
select select "2: CAD"
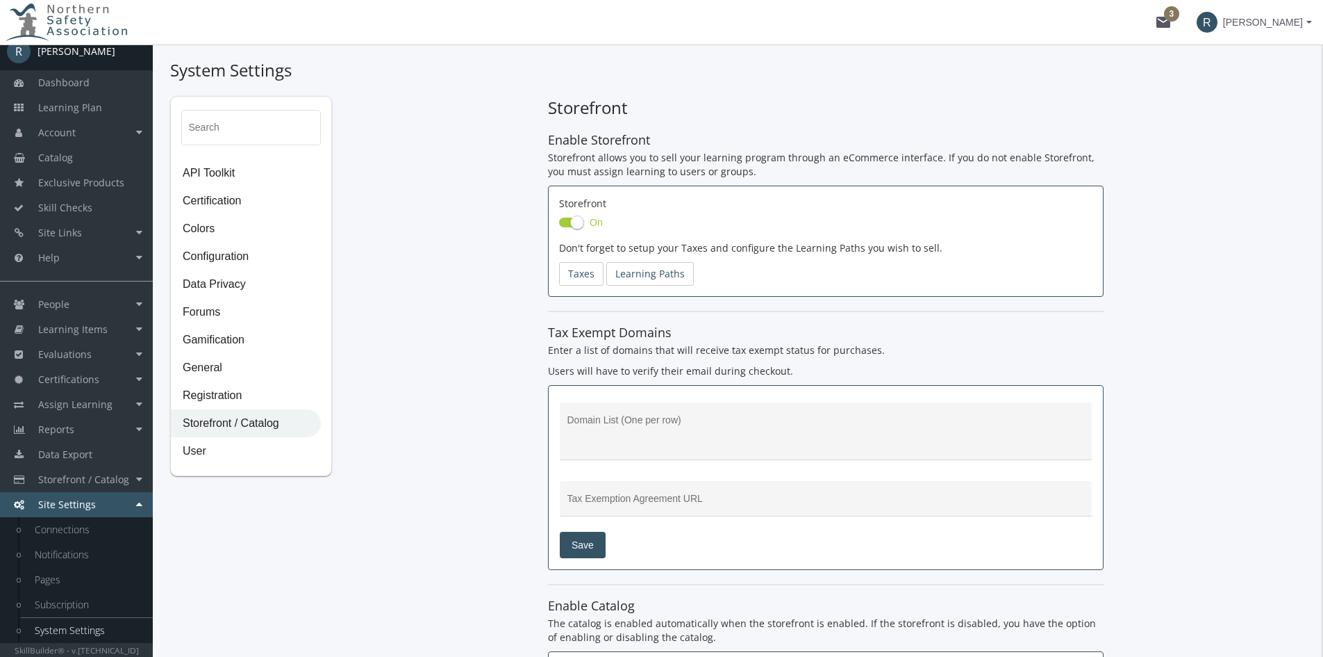
type textarea "[DOMAIN_NAME]"
click at [240, 179] on span "API Toolkit" at bounding box center [246, 174] width 149 height 28
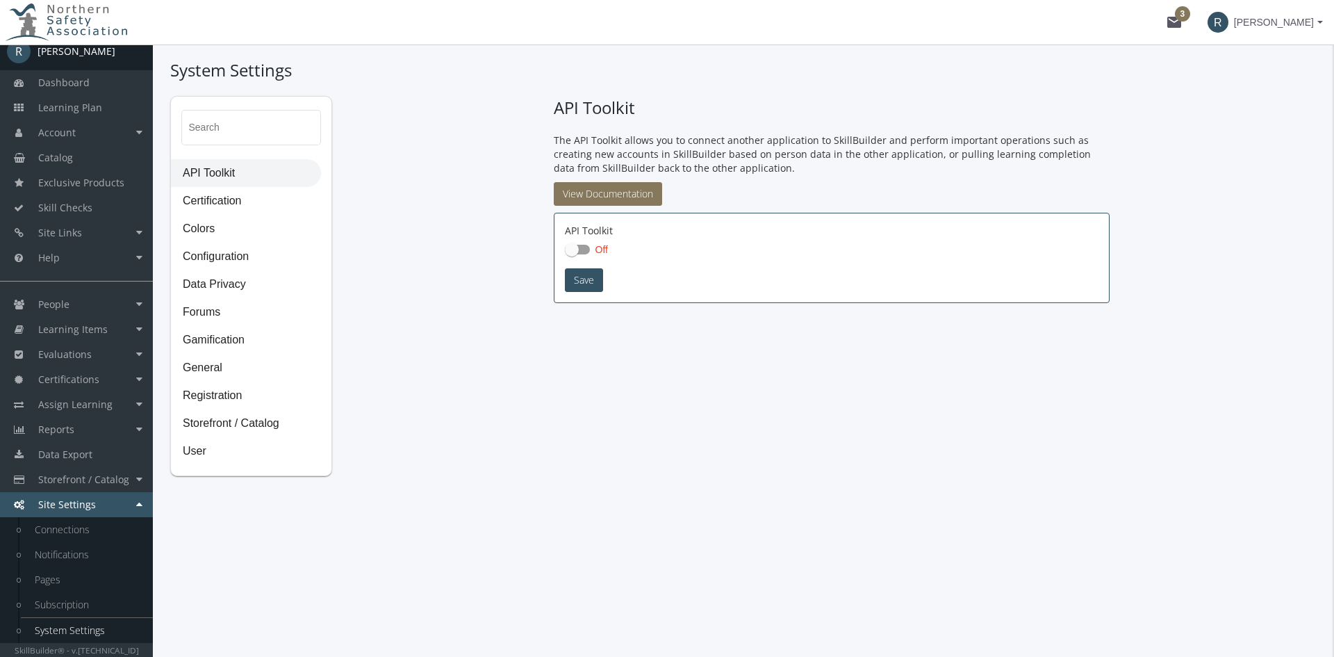
checkbox input "true"
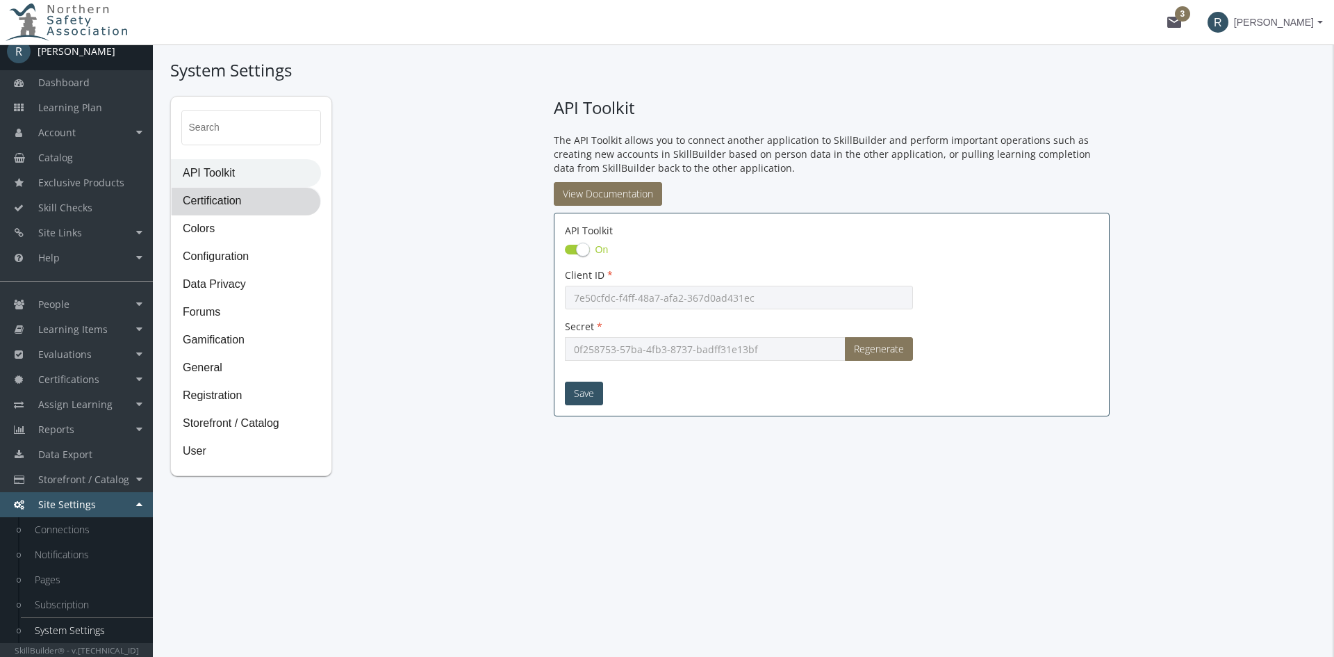
click at [225, 206] on span "Certification" at bounding box center [246, 202] width 149 height 28
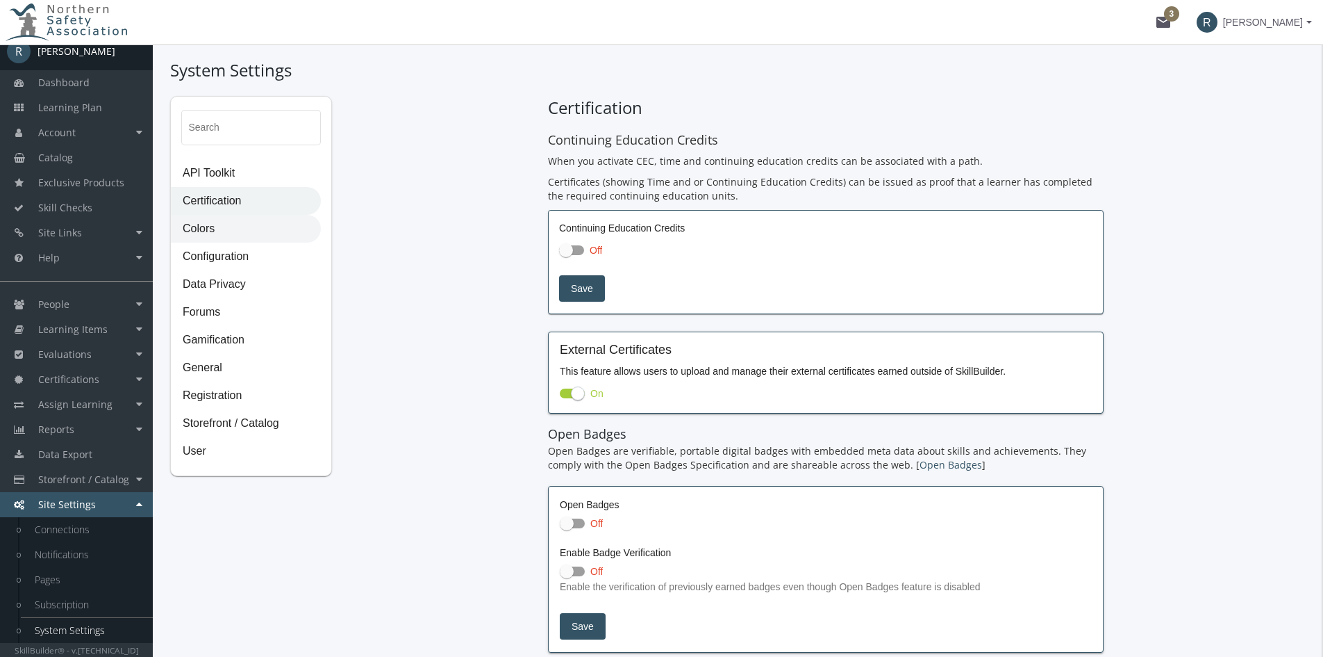
click at [213, 233] on span "Colors" at bounding box center [246, 229] width 149 height 28
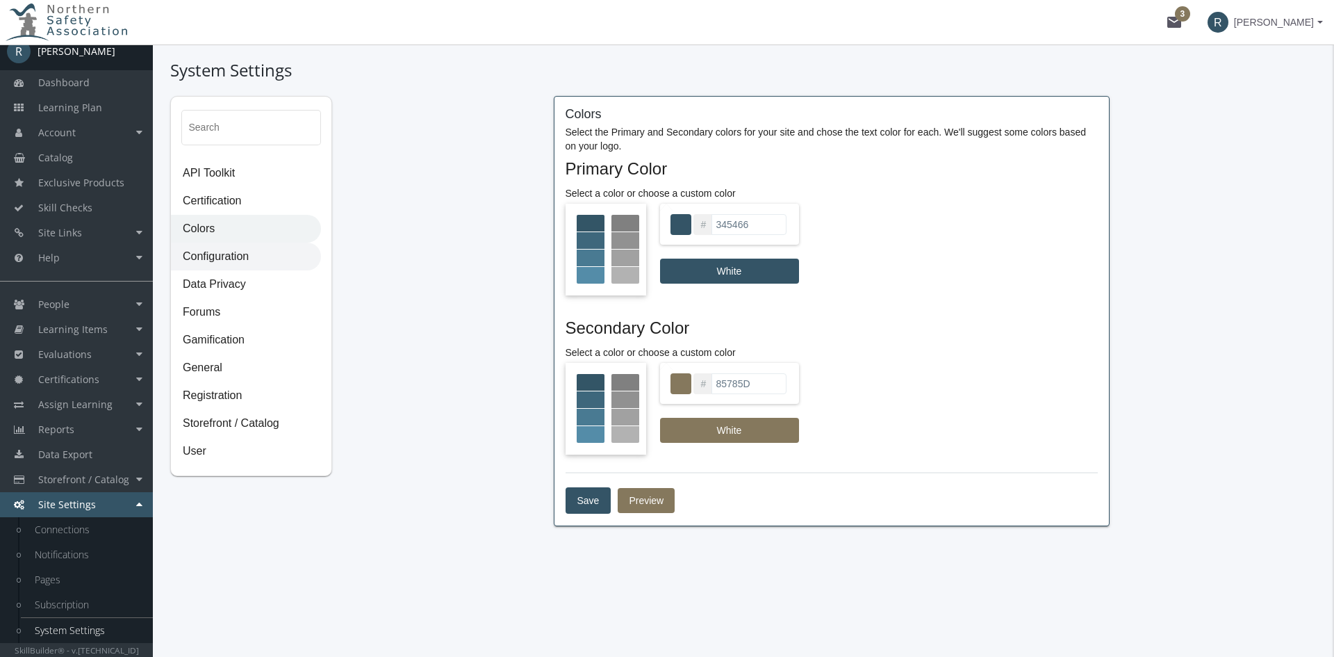
click at [208, 254] on span "Configuration" at bounding box center [246, 257] width 149 height 28
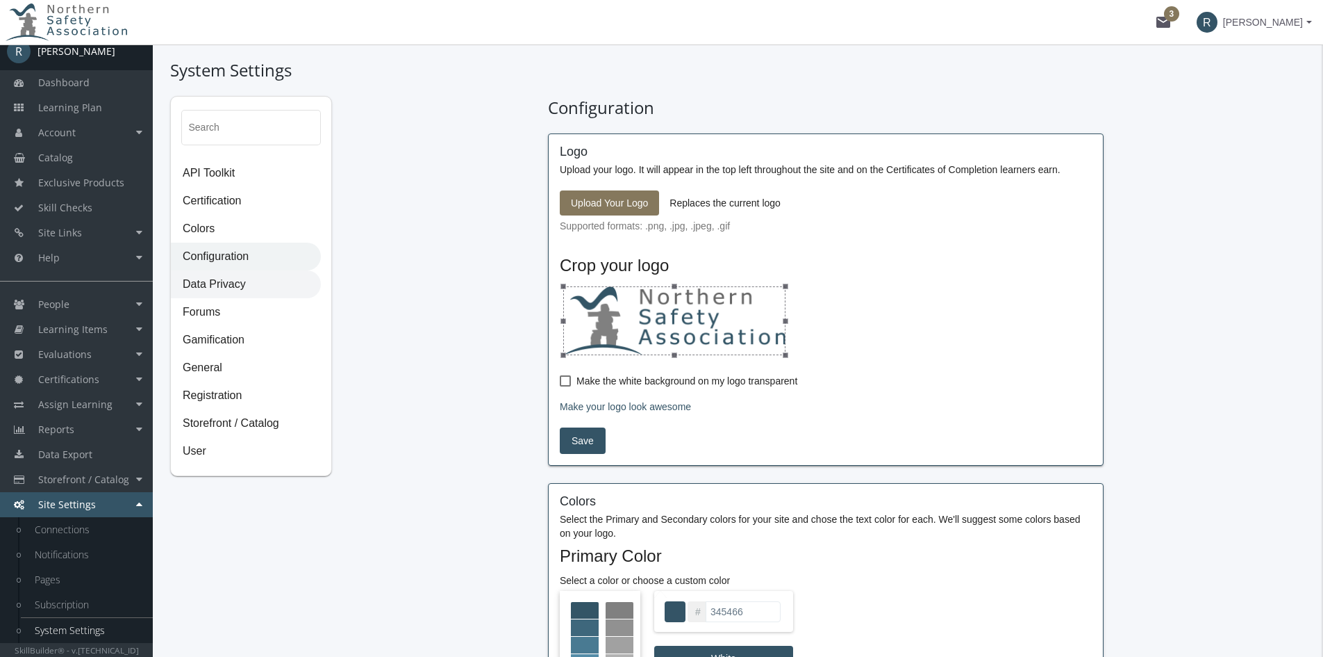
click at [208, 284] on span "Data Privacy" at bounding box center [246, 285] width 149 height 28
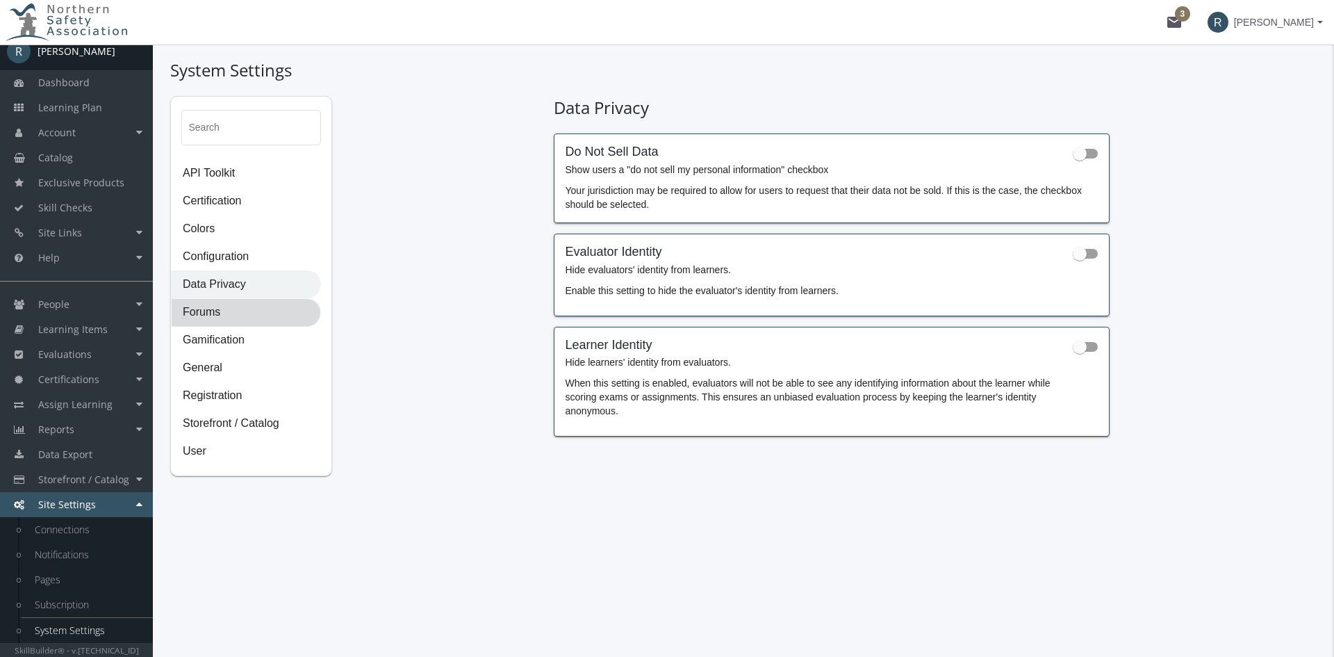
click at [208, 308] on span "Forums" at bounding box center [246, 313] width 149 height 28
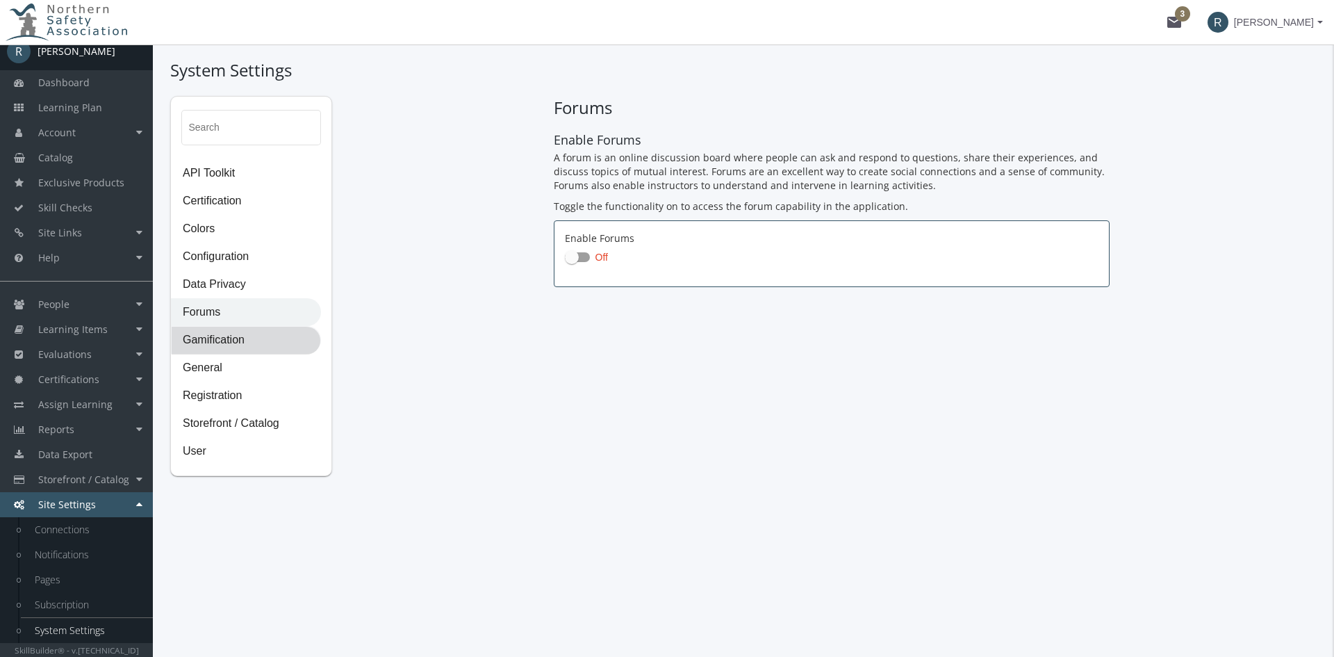
click at [219, 338] on span "Gamification" at bounding box center [246, 341] width 149 height 28
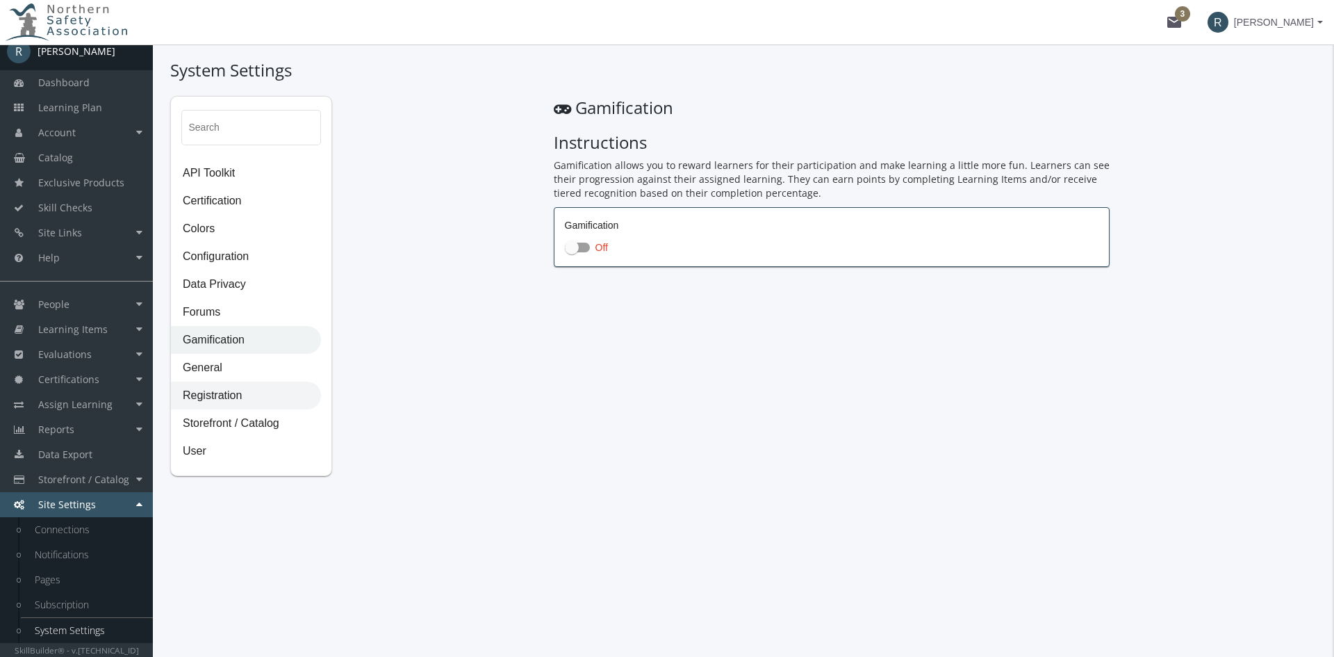
click at [217, 392] on span "Registration" at bounding box center [246, 396] width 149 height 28
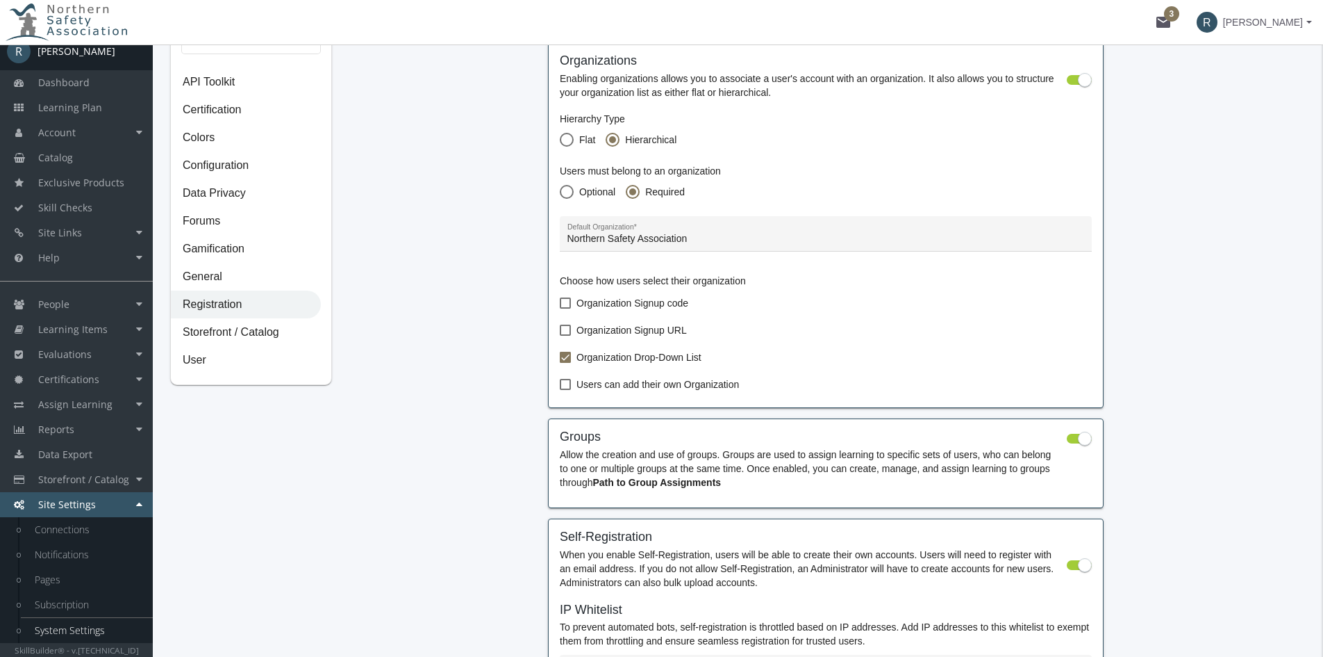
scroll to position [208, 0]
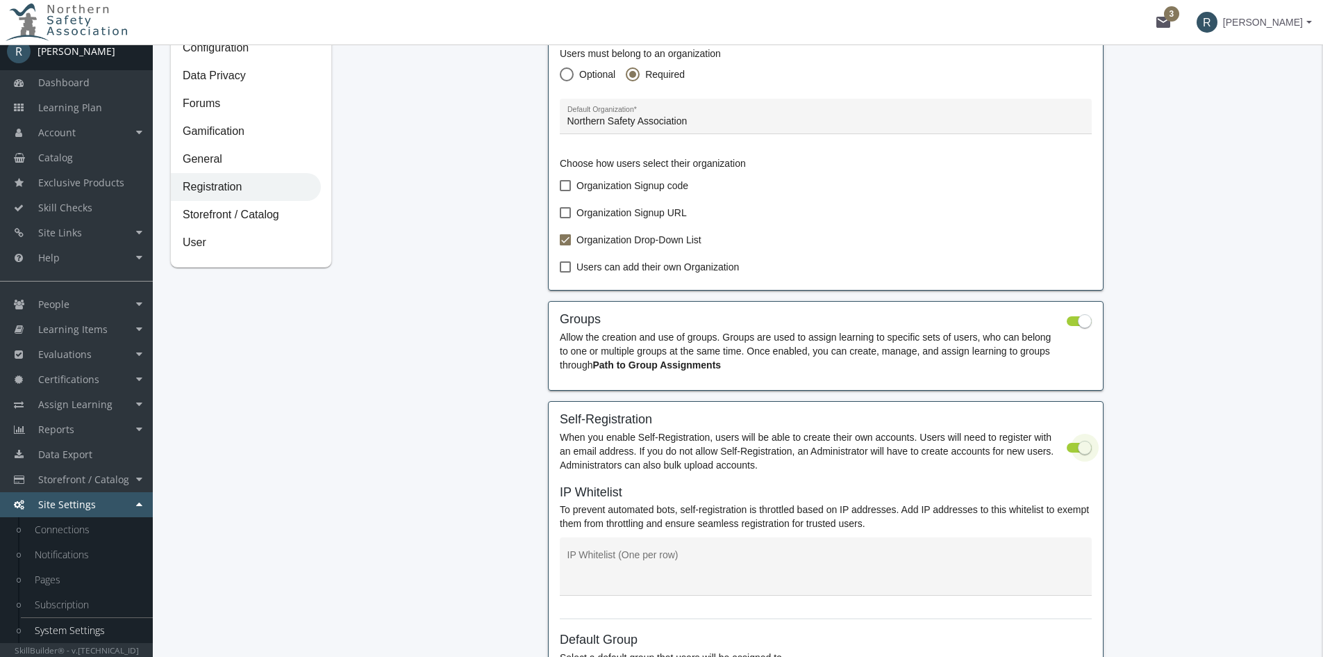
click at [1085, 452] on span at bounding box center [1085, 447] width 14 height 14
click at [1068, 452] on input "checkbox" at bounding box center [1067, 452] width 1 height 1
checkbox input "false"
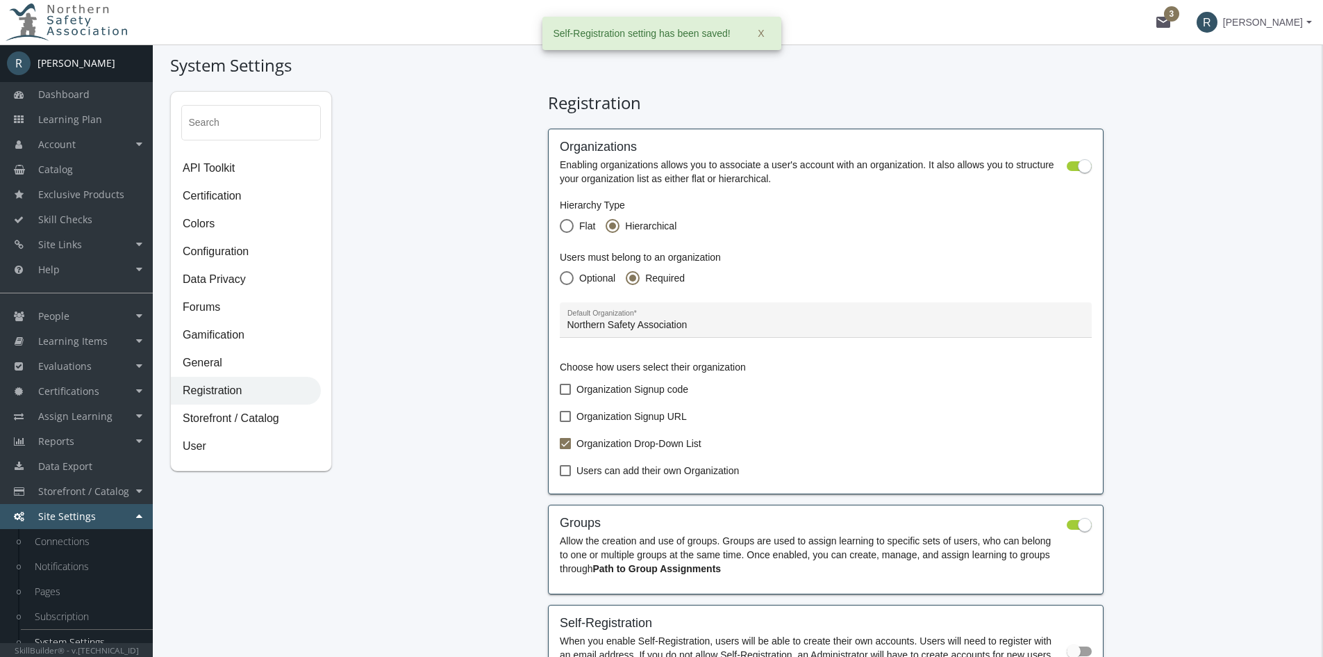
scroll to position [0, 0]
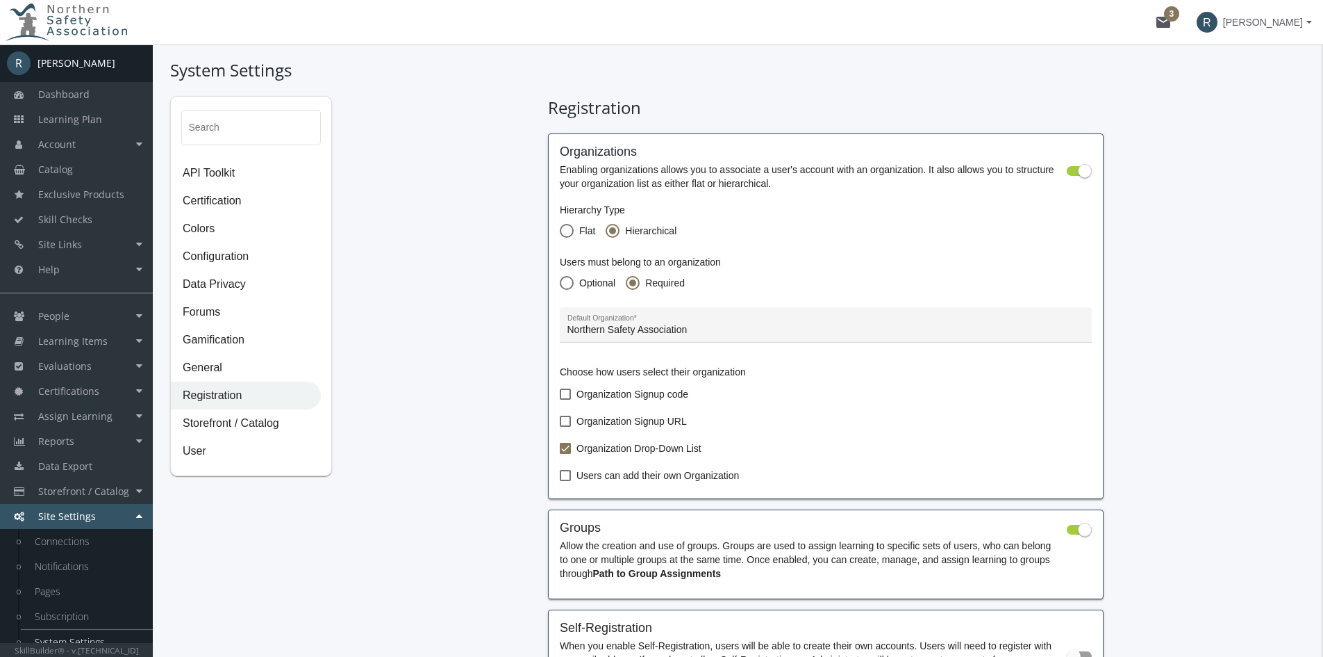
click at [1172, 20] on mat-icon "mail 3" at bounding box center [1163, 22] width 17 height 17
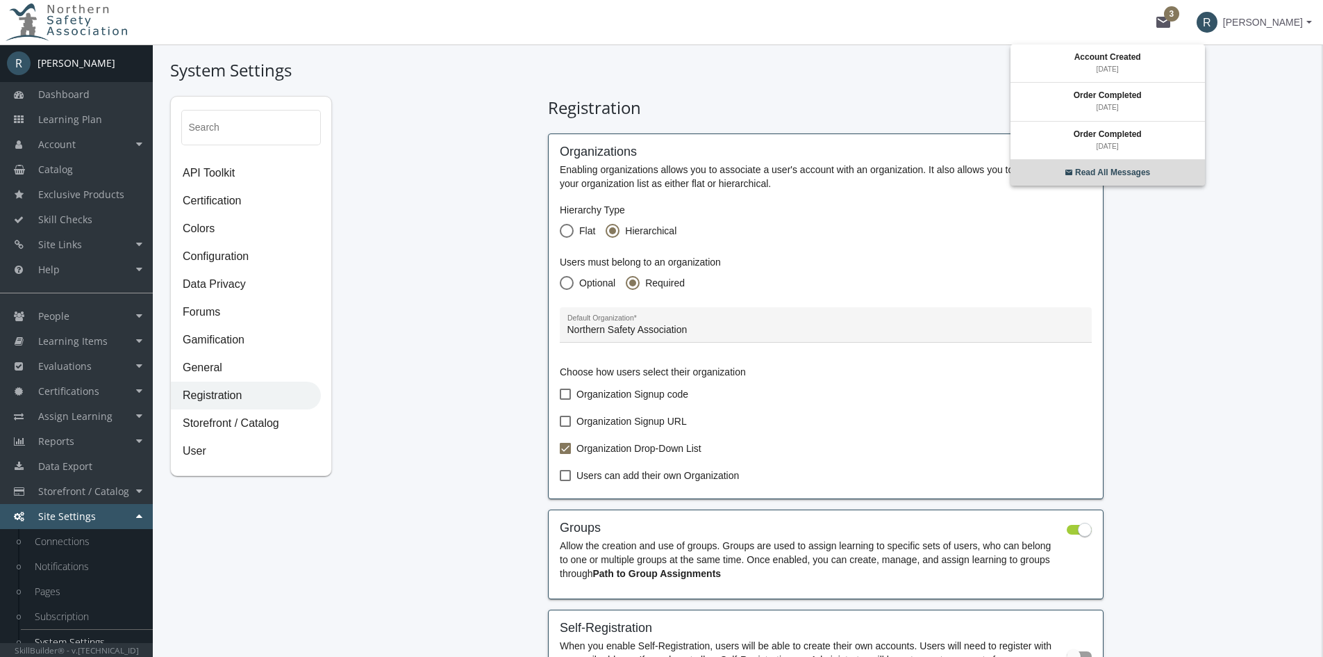
click at [1121, 171] on strong "Read All Messages" at bounding box center [1112, 172] width 75 height 10
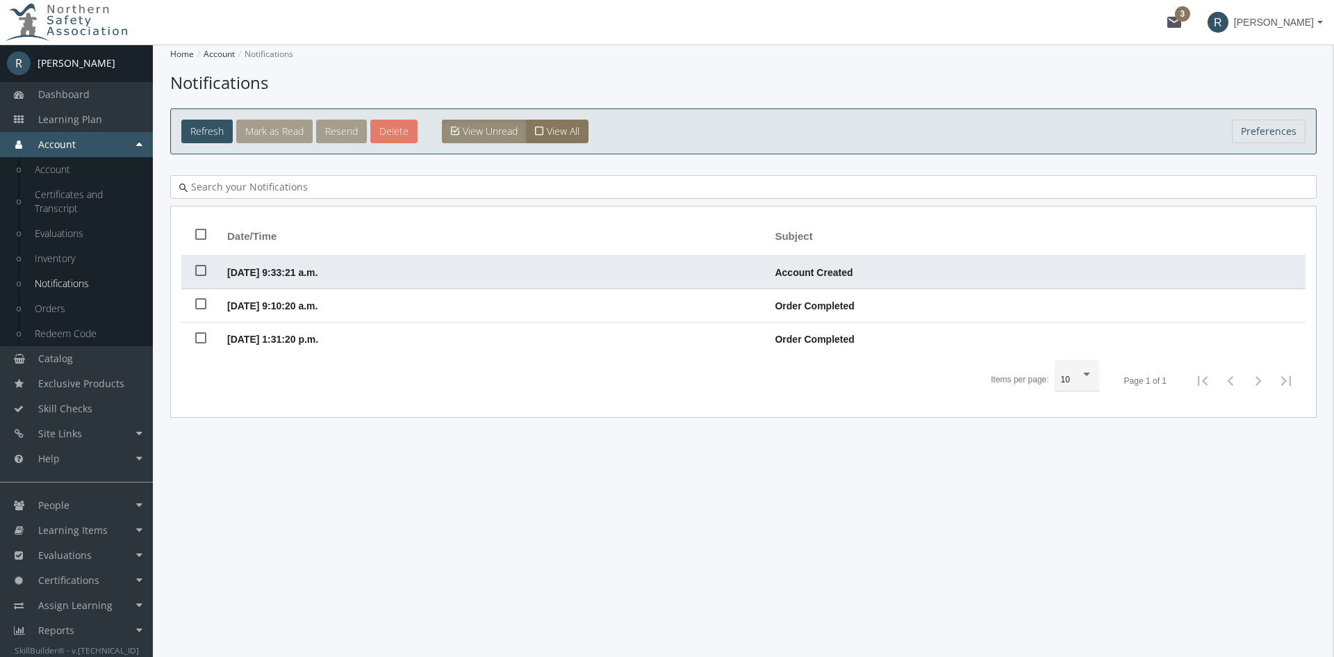
click at [299, 273] on span "[DATE] 9:33:21 a.m." at bounding box center [272, 272] width 90 height 11
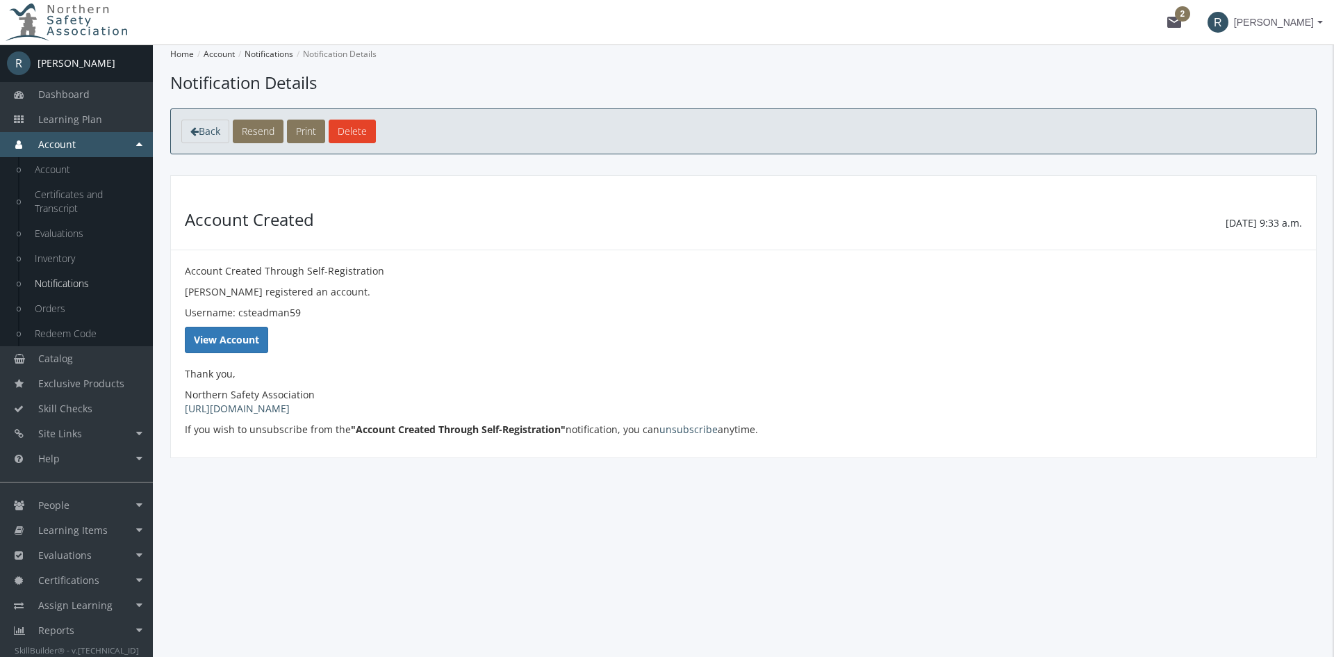
click at [228, 335] on link "View Account" at bounding box center [226, 340] width 83 height 26
